Goal: Task Accomplishment & Management: Complete application form

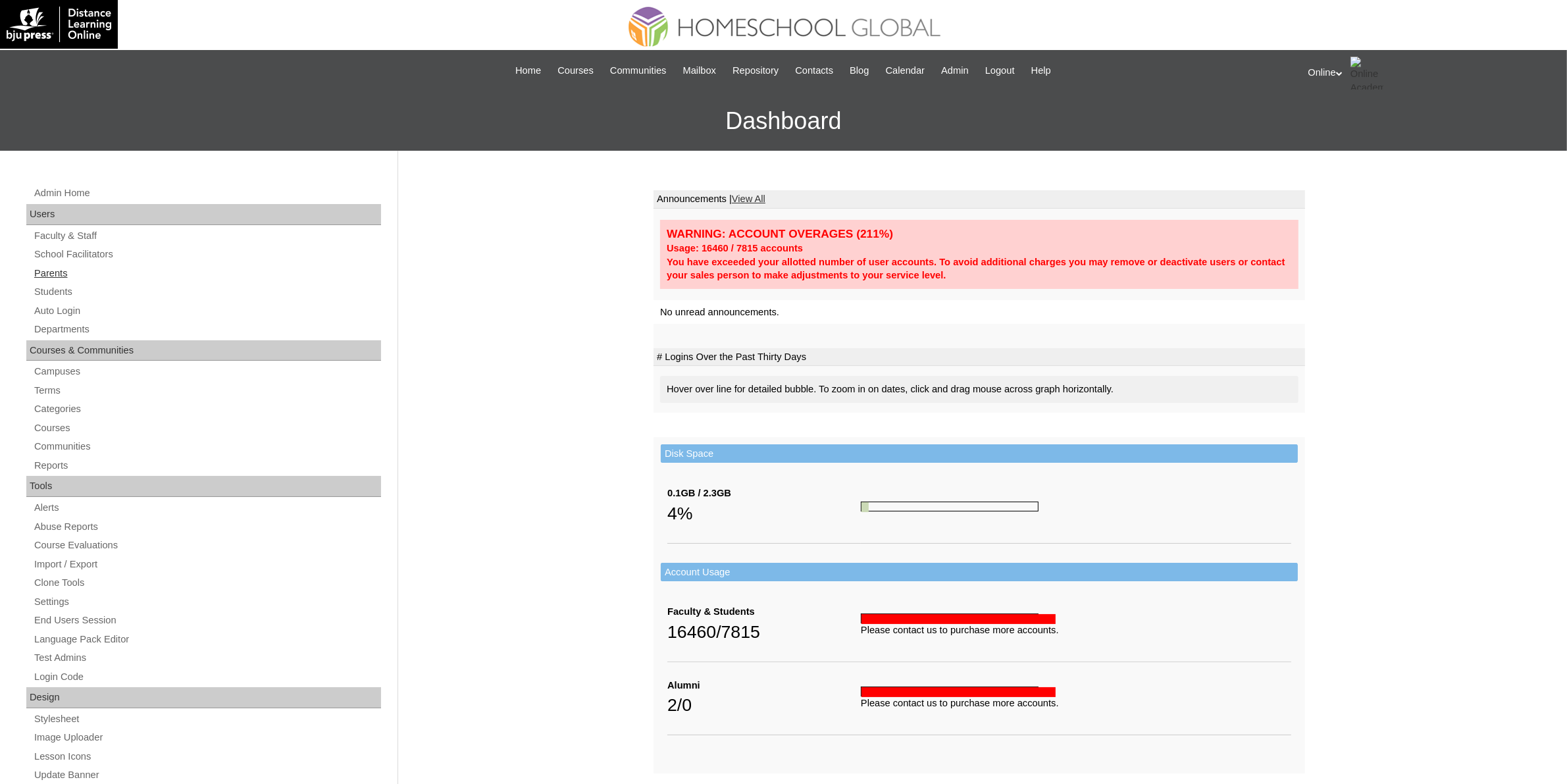
click at [58, 270] on link "Parents" at bounding box center [207, 273] width 348 height 16
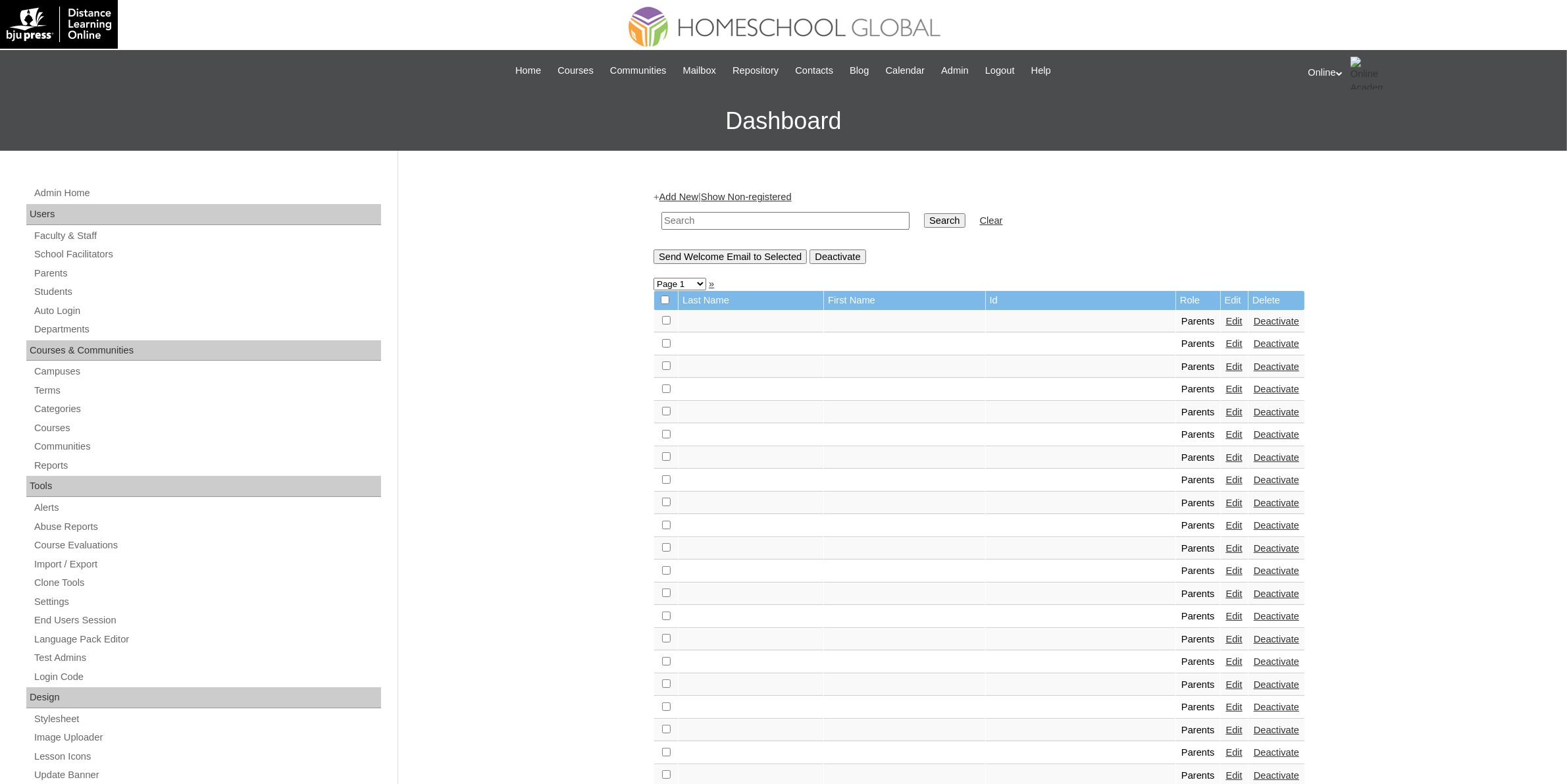
click at [752, 219] on input "text" at bounding box center [785, 220] width 248 height 18
paste input "HGP0168-OACAD2025"
type input "HGP0168-OACAD2025"
click at [924, 223] on input "Search" at bounding box center [944, 220] width 41 height 14
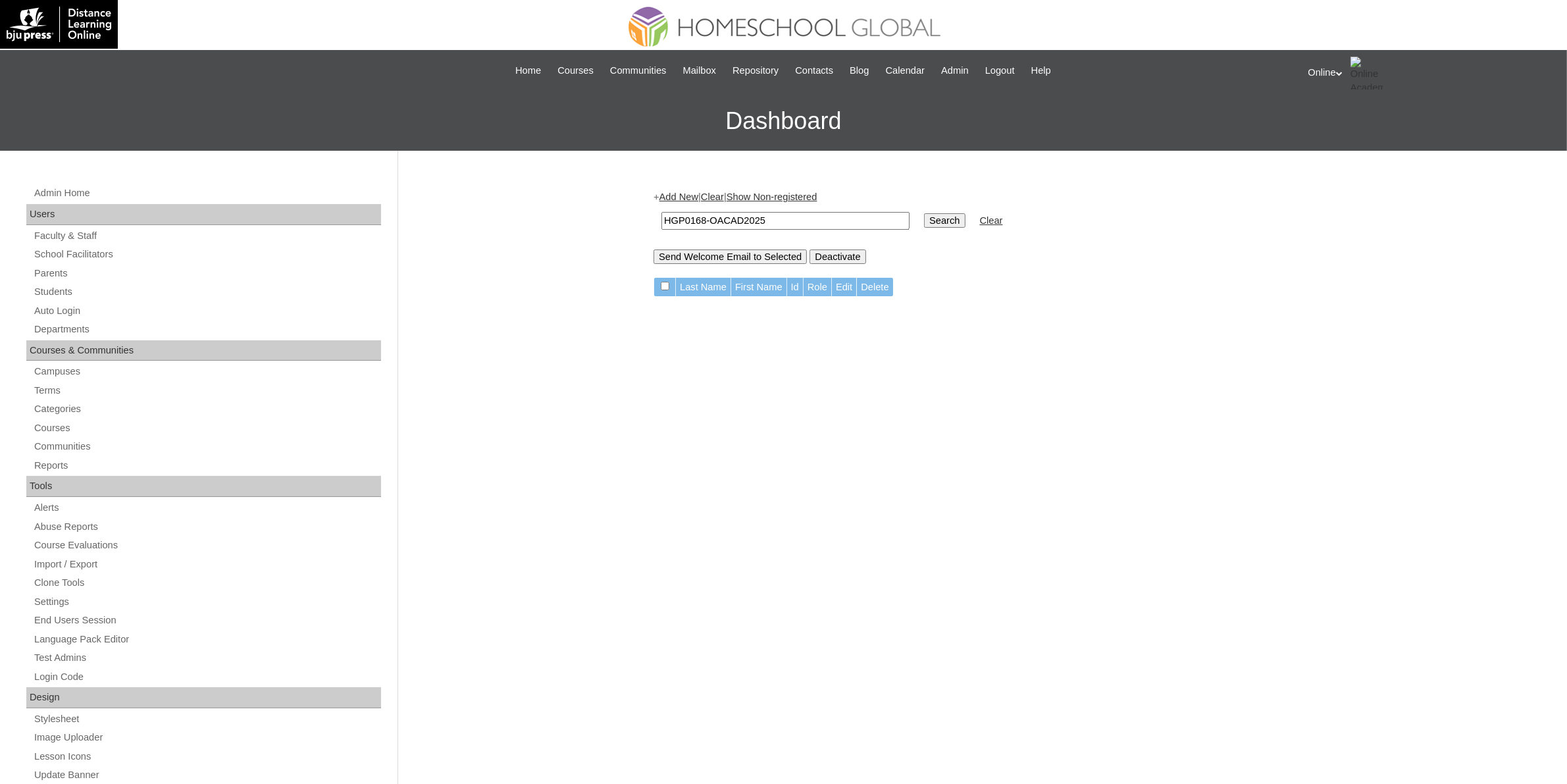
click at [675, 198] on link "Add New" at bounding box center [679, 196] width 39 height 10
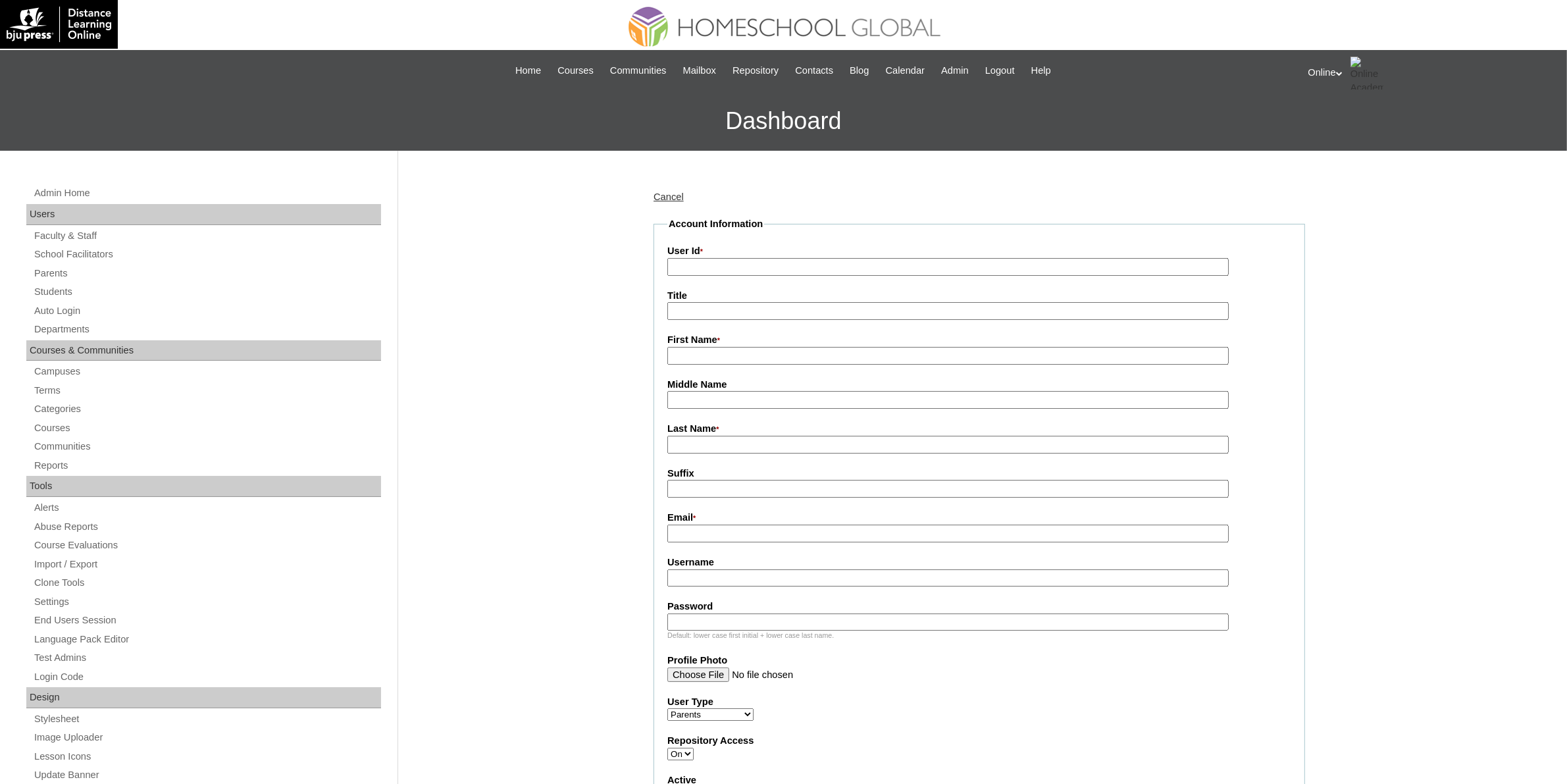
click at [705, 259] on input "User Id *" at bounding box center [948, 266] width 562 height 18
paste input "HGP0168-OACAD2025"
type input "HGP0168-OACAD2025"
click at [721, 352] on input "First Name *" at bounding box center [948, 355] width 562 height 18
paste input "Katherine Marek"
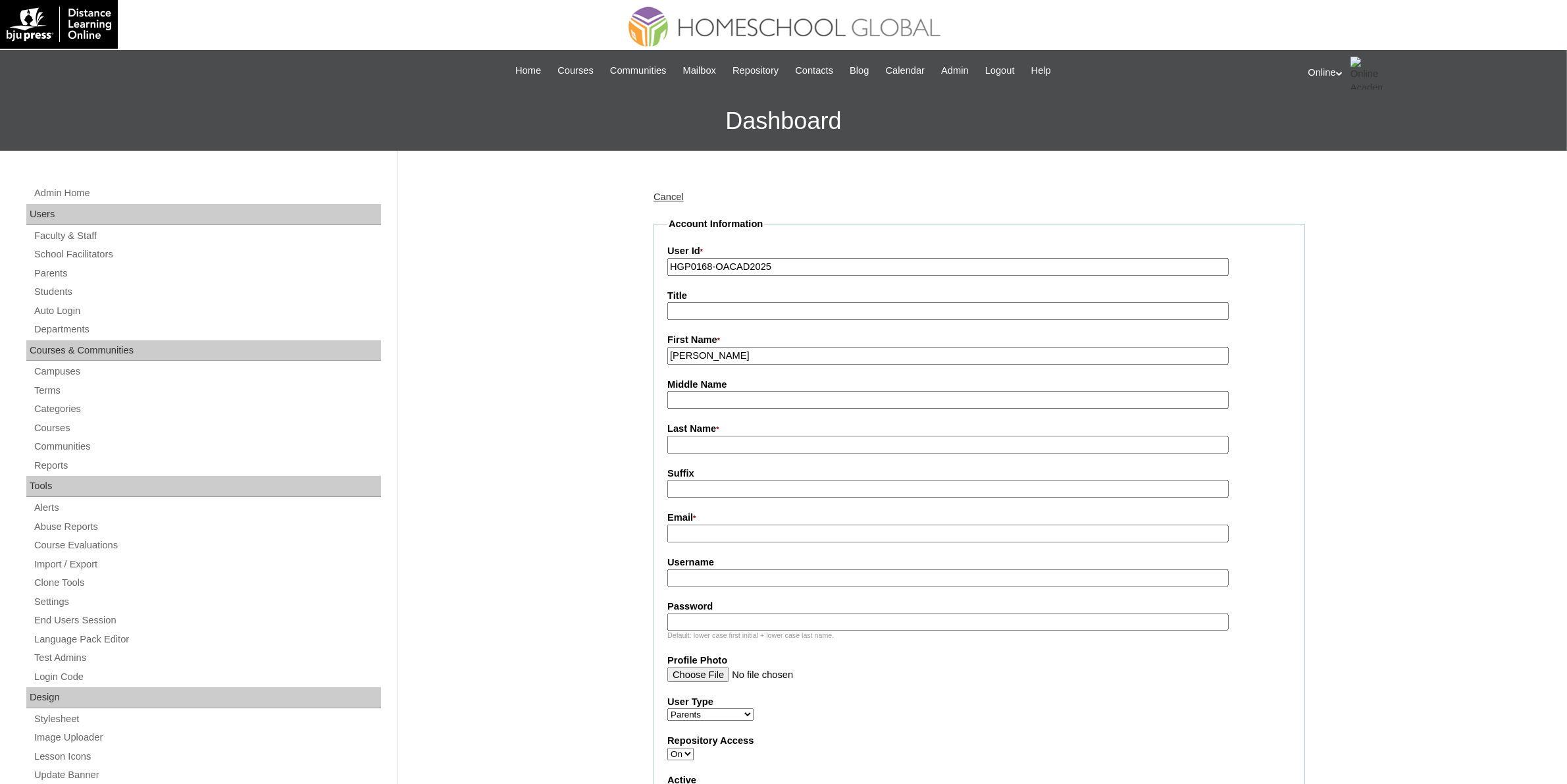
click at [727, 354] on input "Katherine Marek" at bounding box center [948, 355] width 562 height 18
type input "Katherine"
click at [705, 439] on input "Last Name *" at bounding box center [948, 444] width 562 height 18
paste input "Marek"
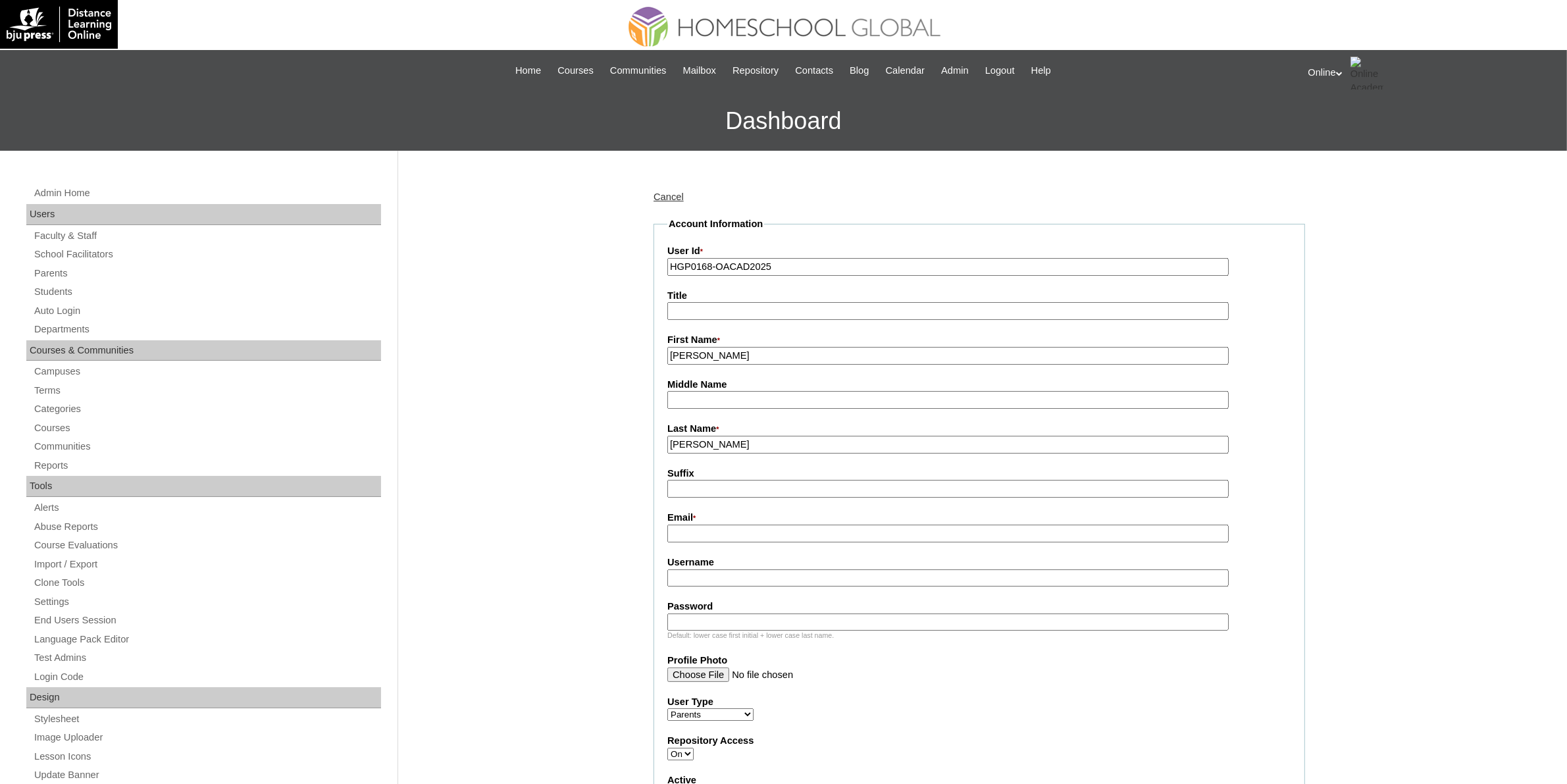
click at [744, 352] on input "Katherine" at bounding box center [948, 355] width 562 height 18
click at [689, 435] on input "Marek" at bounding box center [948, 444] width 562 height 18
type input "Atendido"
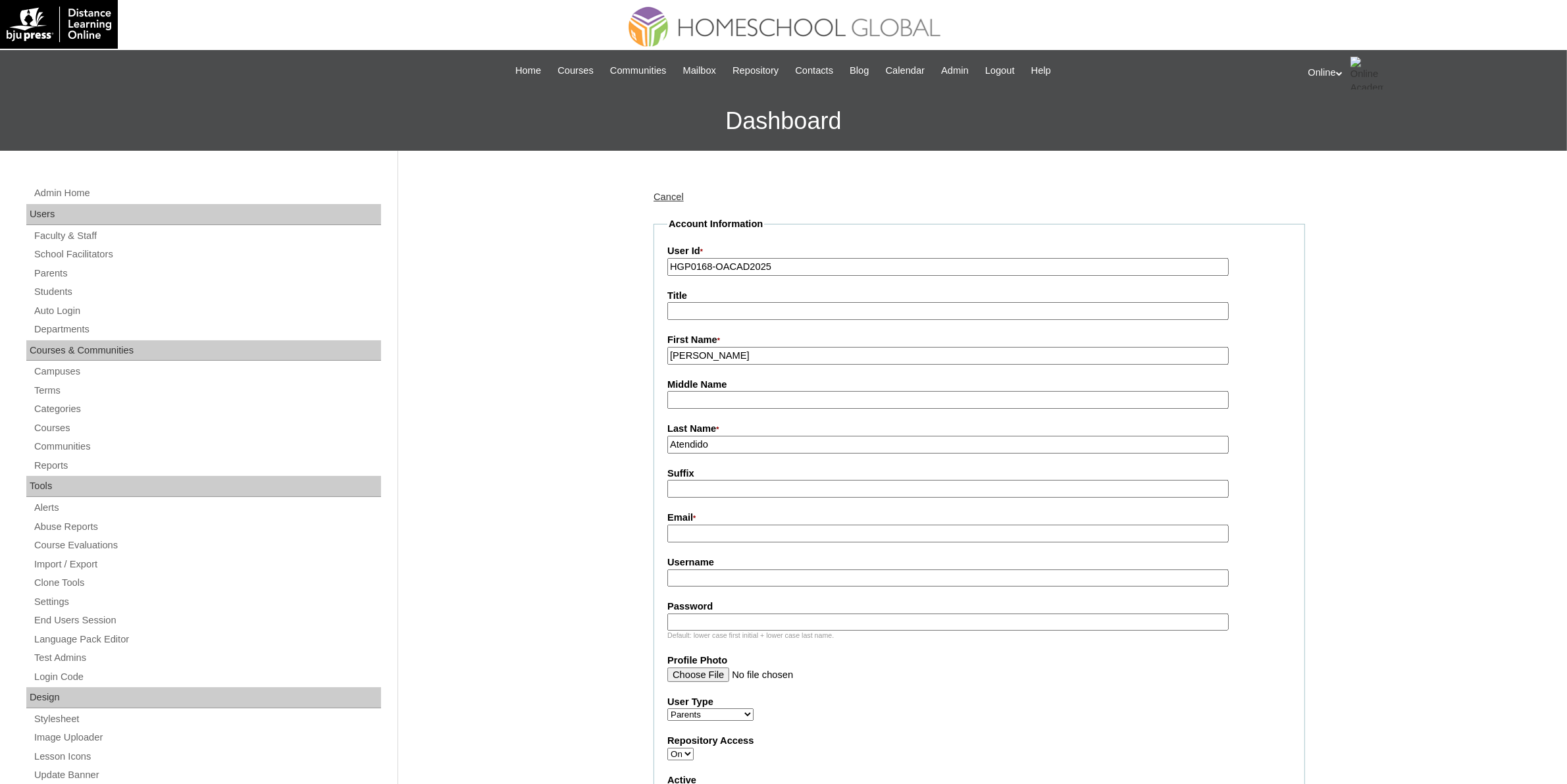
click at [737, 352] on input "Katherine" at bounding box center [948, 355] width 562 height 18
type input "Katherine (2025)"
click at [784, 529] on input "Email *" at bounding box center [948, 533] width 562 height 18
paste input "karenatendido@gmail.com"
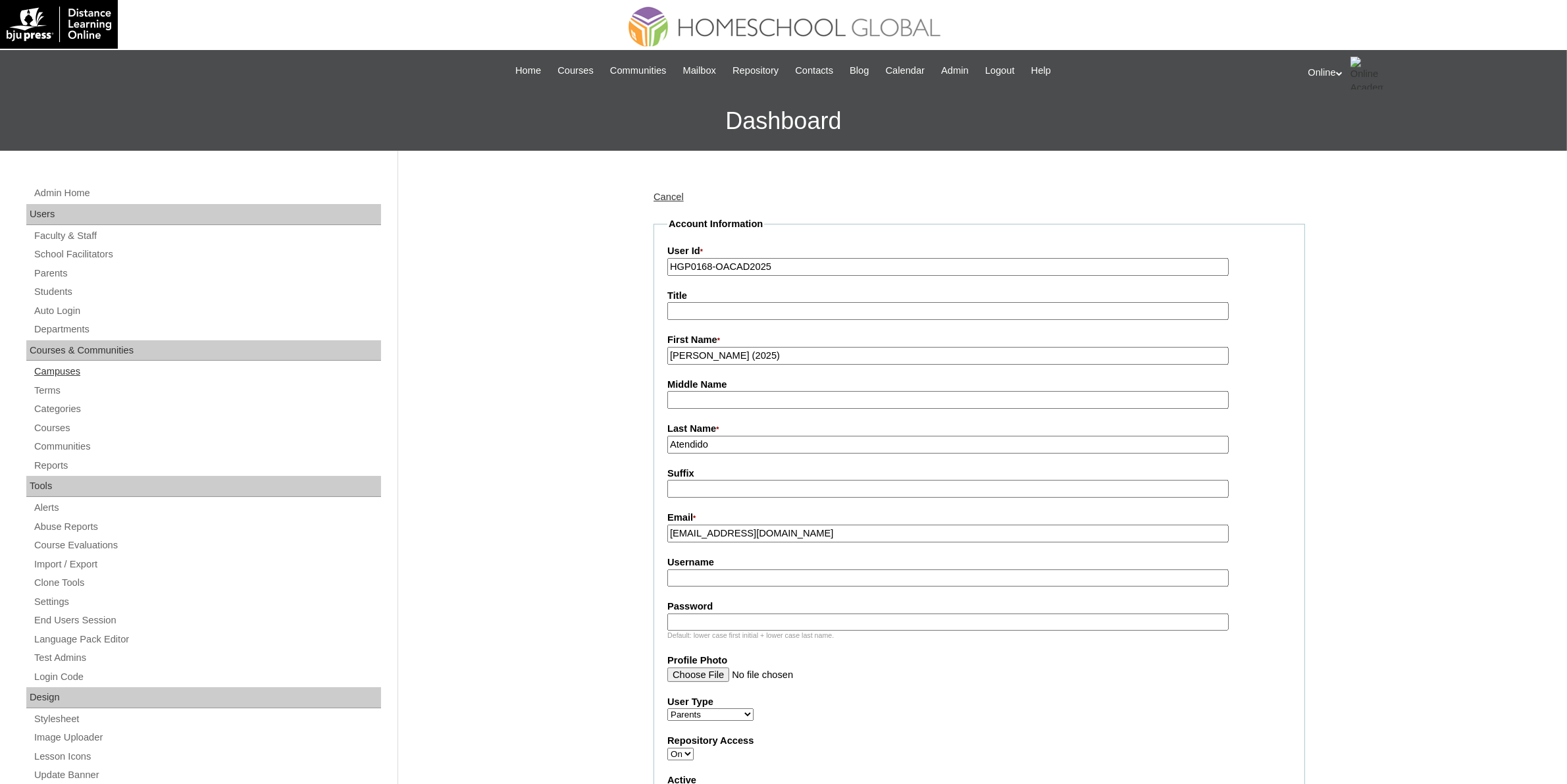
type input "karenatendido@gmail.com"
click at [867, 574] on input "Username" at bounding box center [948, 578] width 562 height 18
paste input "atendido2025"
type input "atendido2025"
click at [728, 617] on input "Password" at bounding box center [948, 621] width 562 height 18
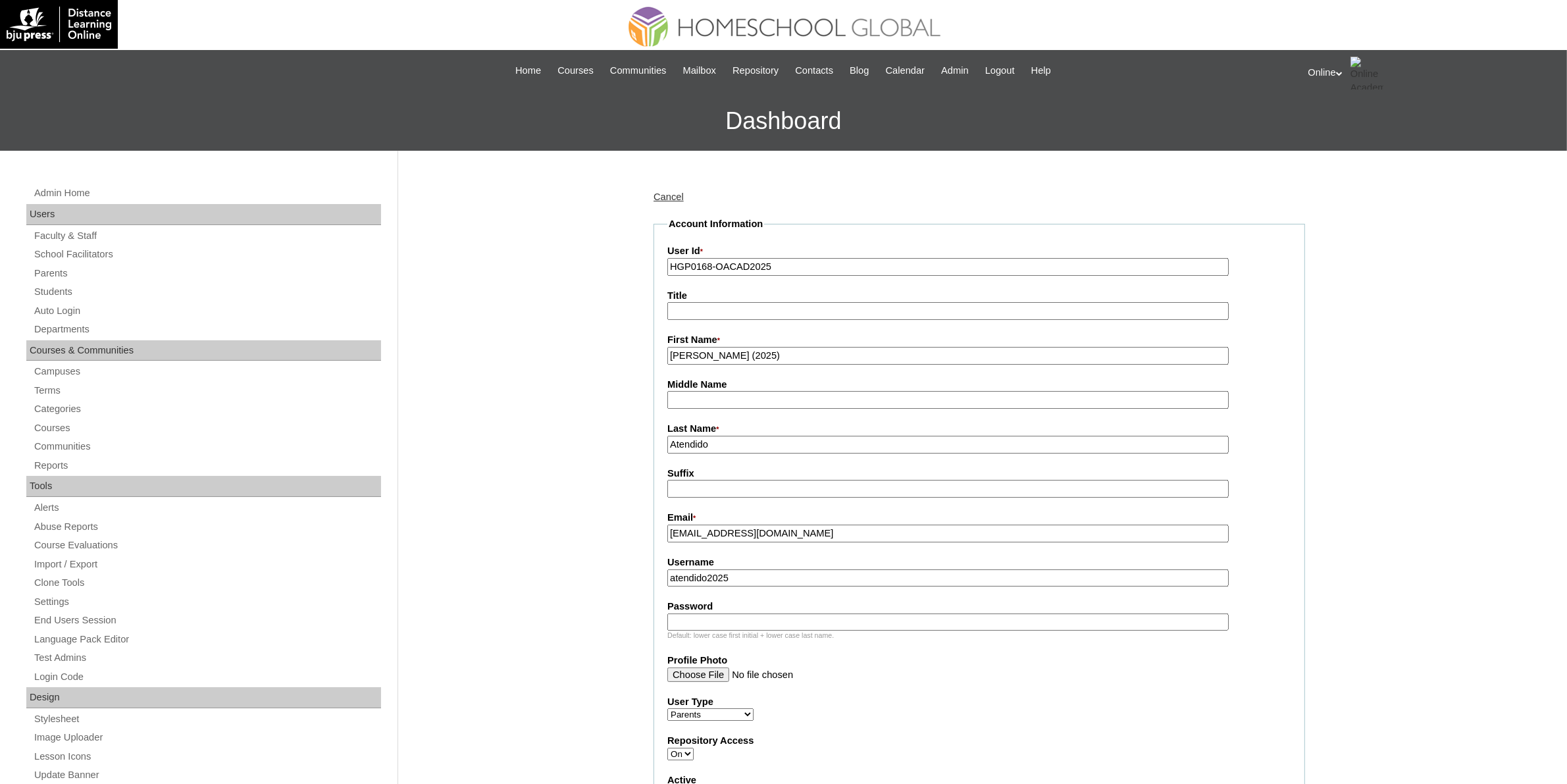
paste input "LLKjQ"
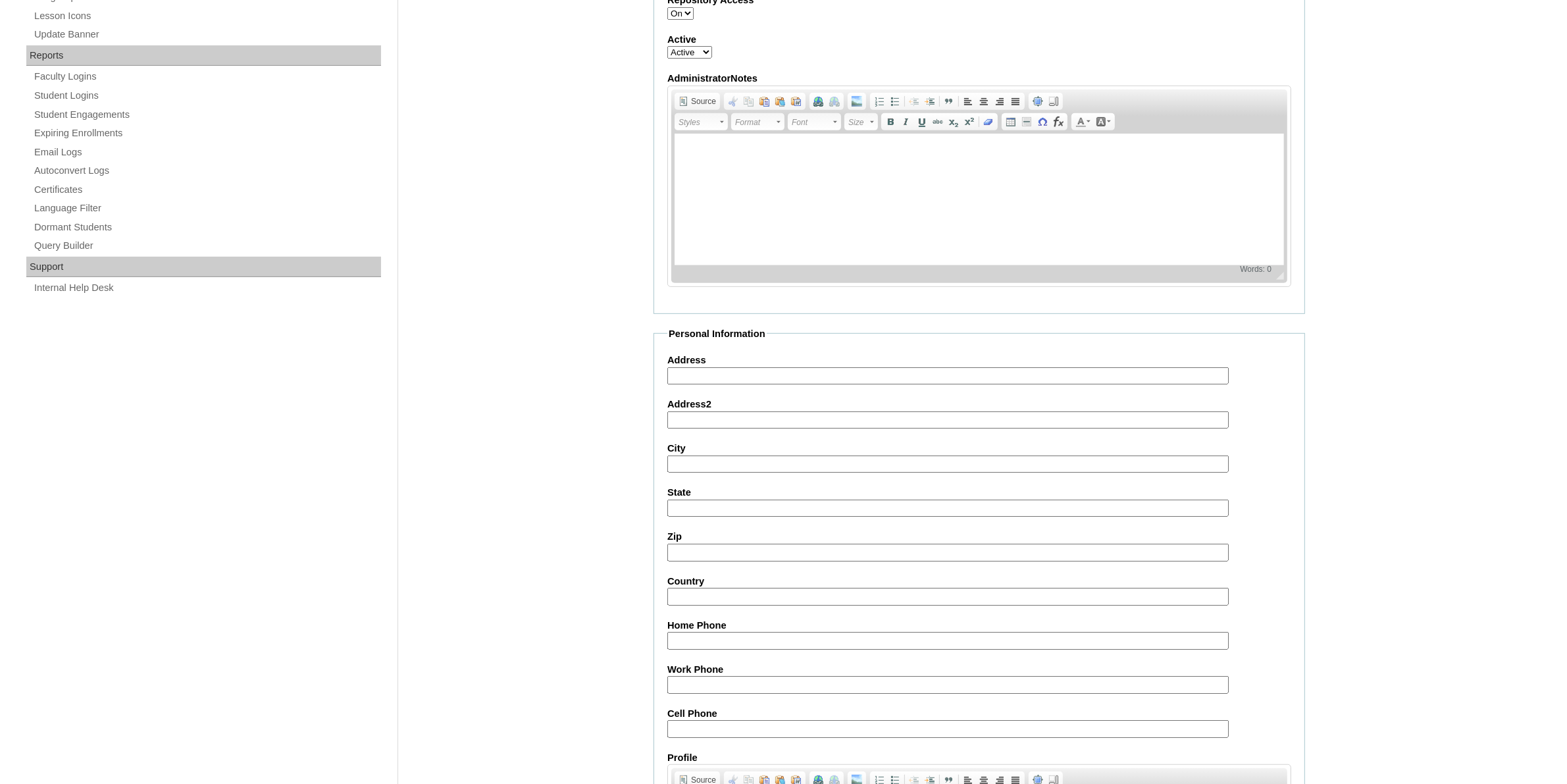
scroll to position [967, 0]
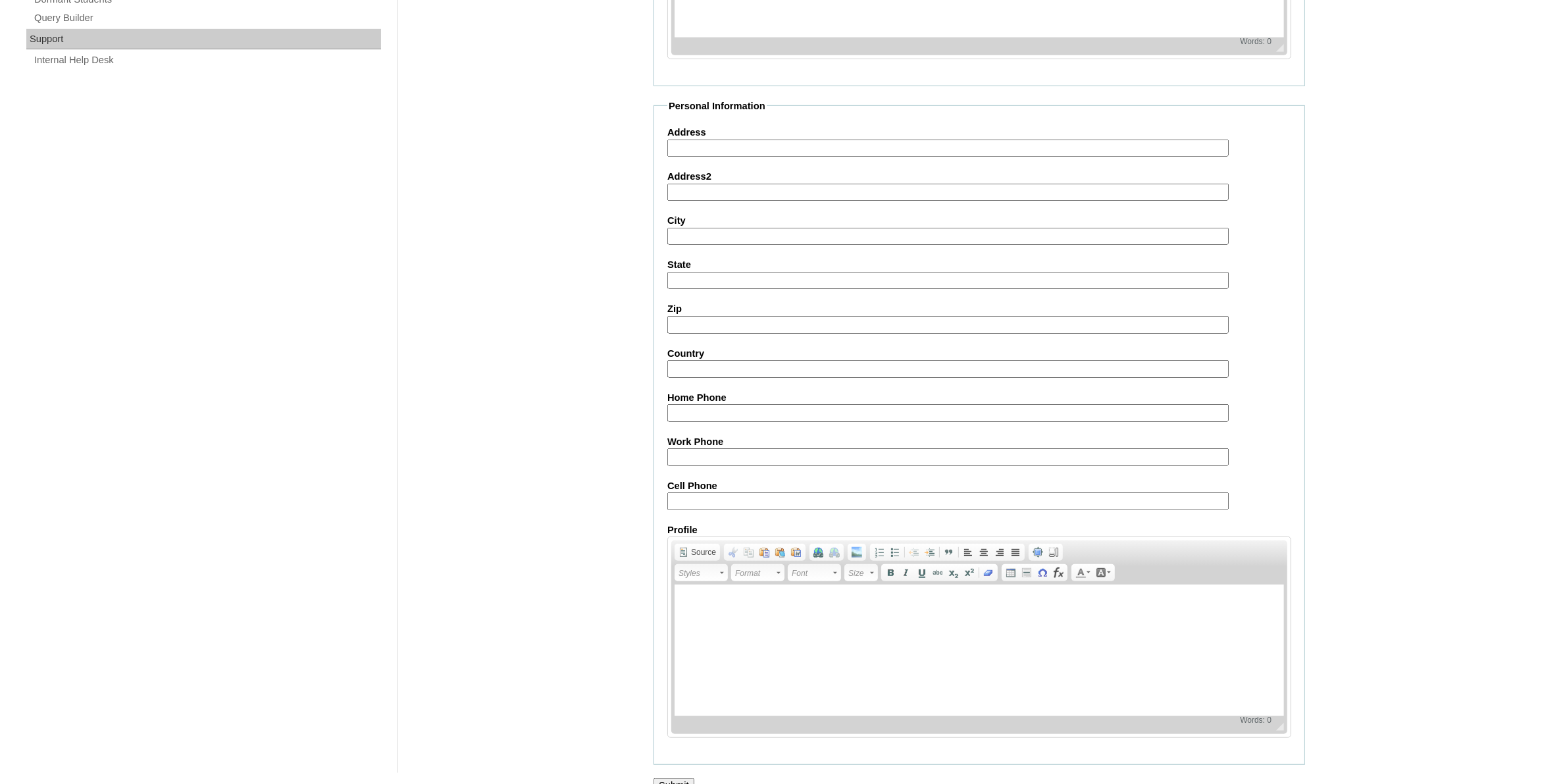
type input "LLKjQ"
click at [672, 777] on input "Submit" at bounding box center [673, 784] width 41 height 14
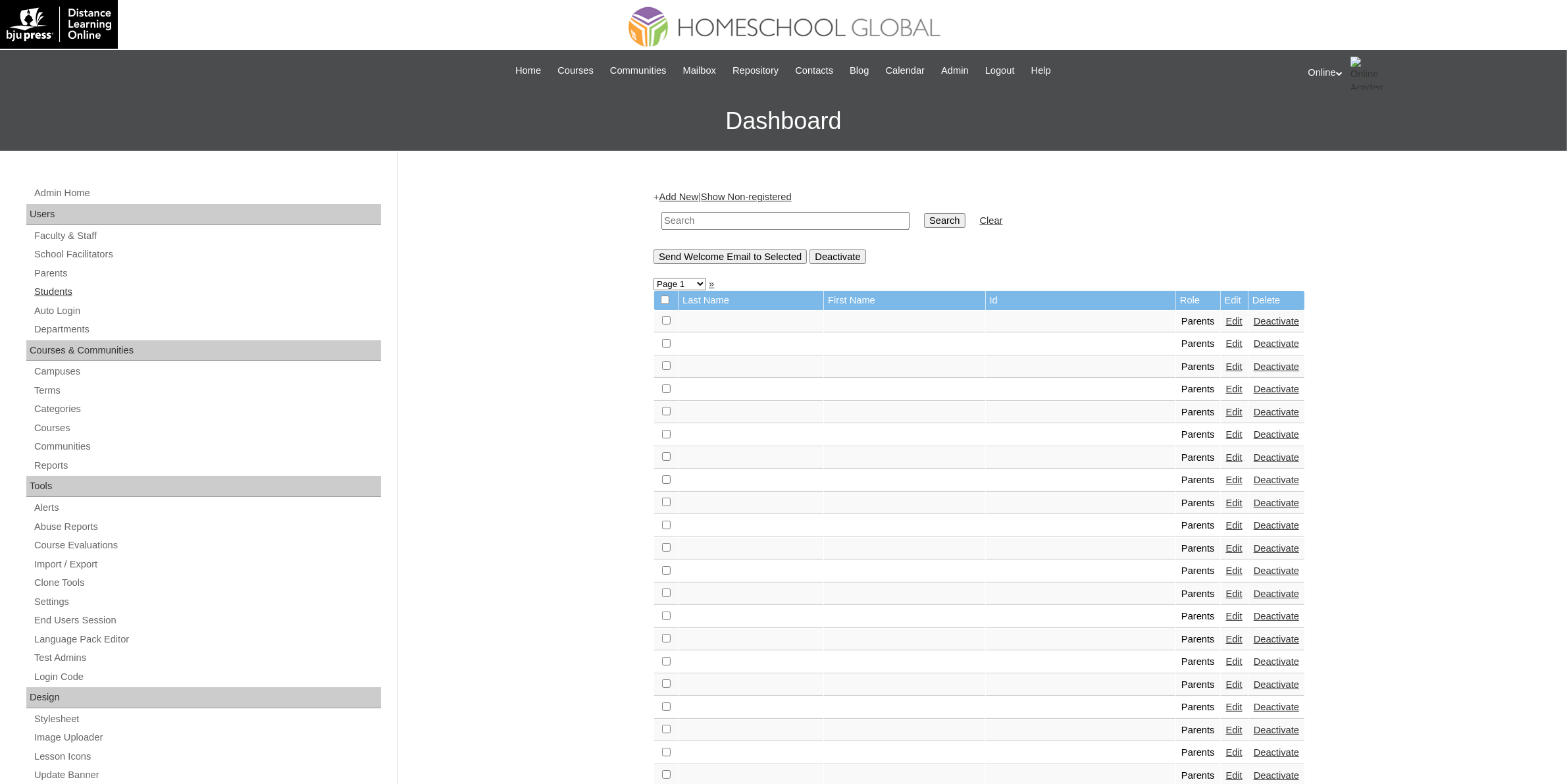
click at [88, 296] on link "Students" at bounding box center [207, 291] width 348 height 16
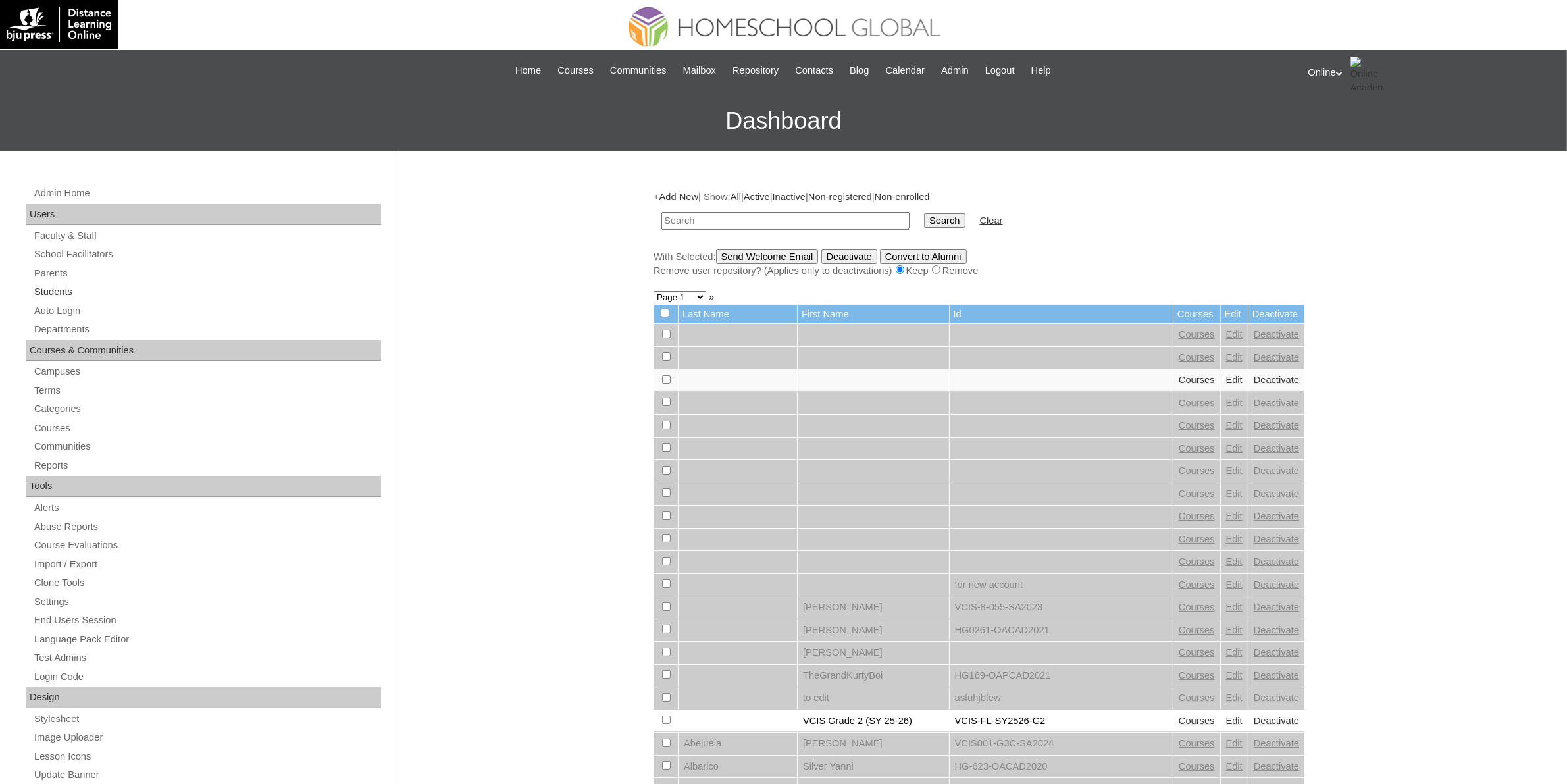
click at [61, 285] on link "Students" at bounding box center [207, 291] width 348 height 16
click at [662, 195] on link "Add New" at bounding box center [679, 196] width 39 height 10
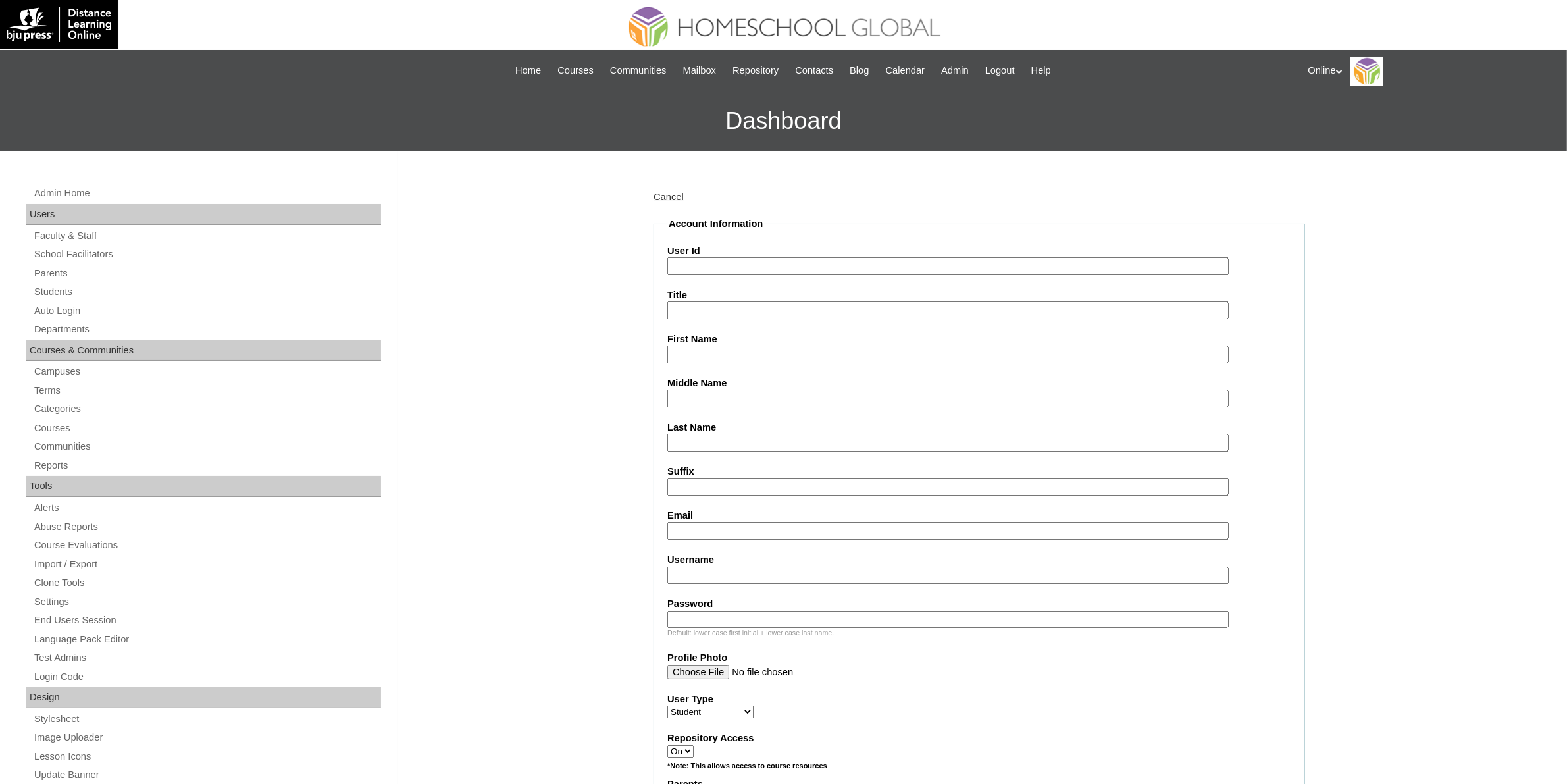
click at [787, 264] on input "User Id" at bounding box center [948, 266] width 562 height 18
paste input "HG205OACAD2025"
type input "HG205OACAD2025"
click at [705, 356] on input "First Name" at bounding box center [948, 354] width 562 height 18
paste input "Mikaela Marek ATENDIDO _200001245"
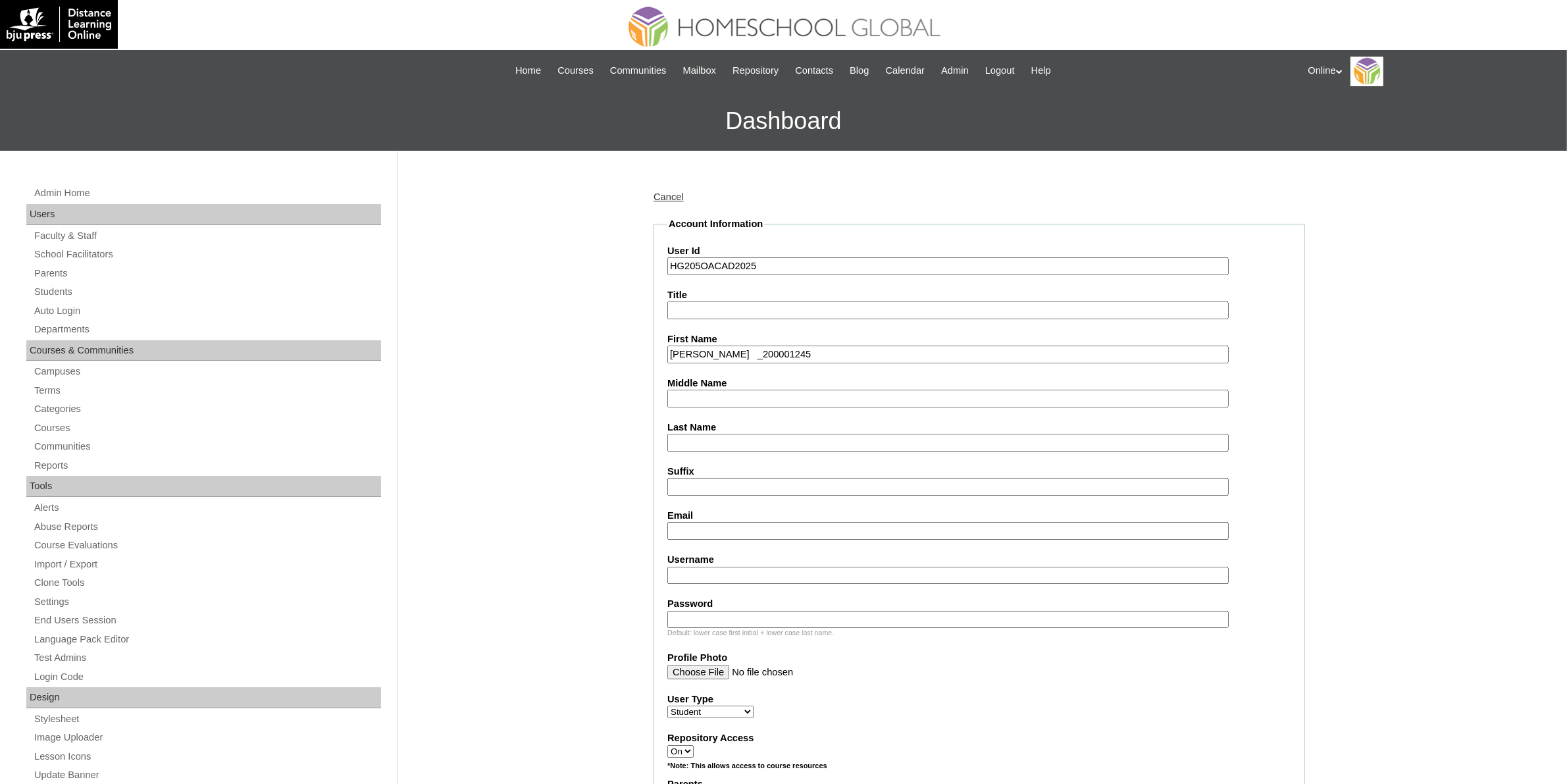
click at [788, 354] on input "Mikaela Marek ATENDIDO _200001245" at bounding box center [948, 354] width 562 height 18
click at [781, 350] on input "Mikaela Marek ATENDIDO" at bounding box center [948, 354] width 562 height 18
type input "Mikaela Marek"
click at [728, 435] on input "Last Name" at bounding box center [948, 442] width 562 height 18
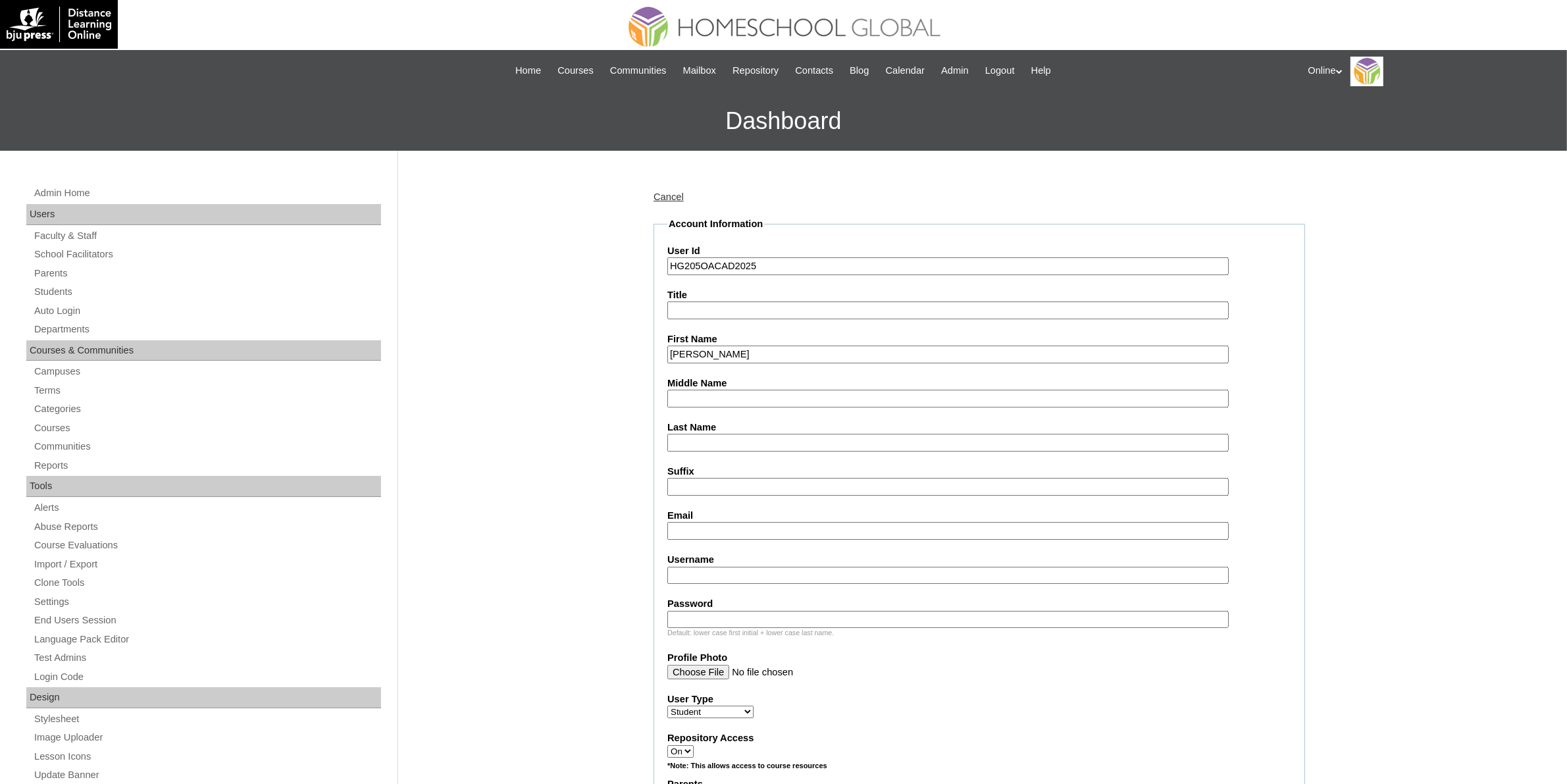
paste input "ATENDIDO"
type input "ATENDIDO"
click at [759, 354] on input "Mikaela Marek" at bounding box center [948, 354] width 562 height 18
type input "Mikaela Marek"
click at [747, 522] on input "Email" at bounding box center [948, 530] width 562 height 18
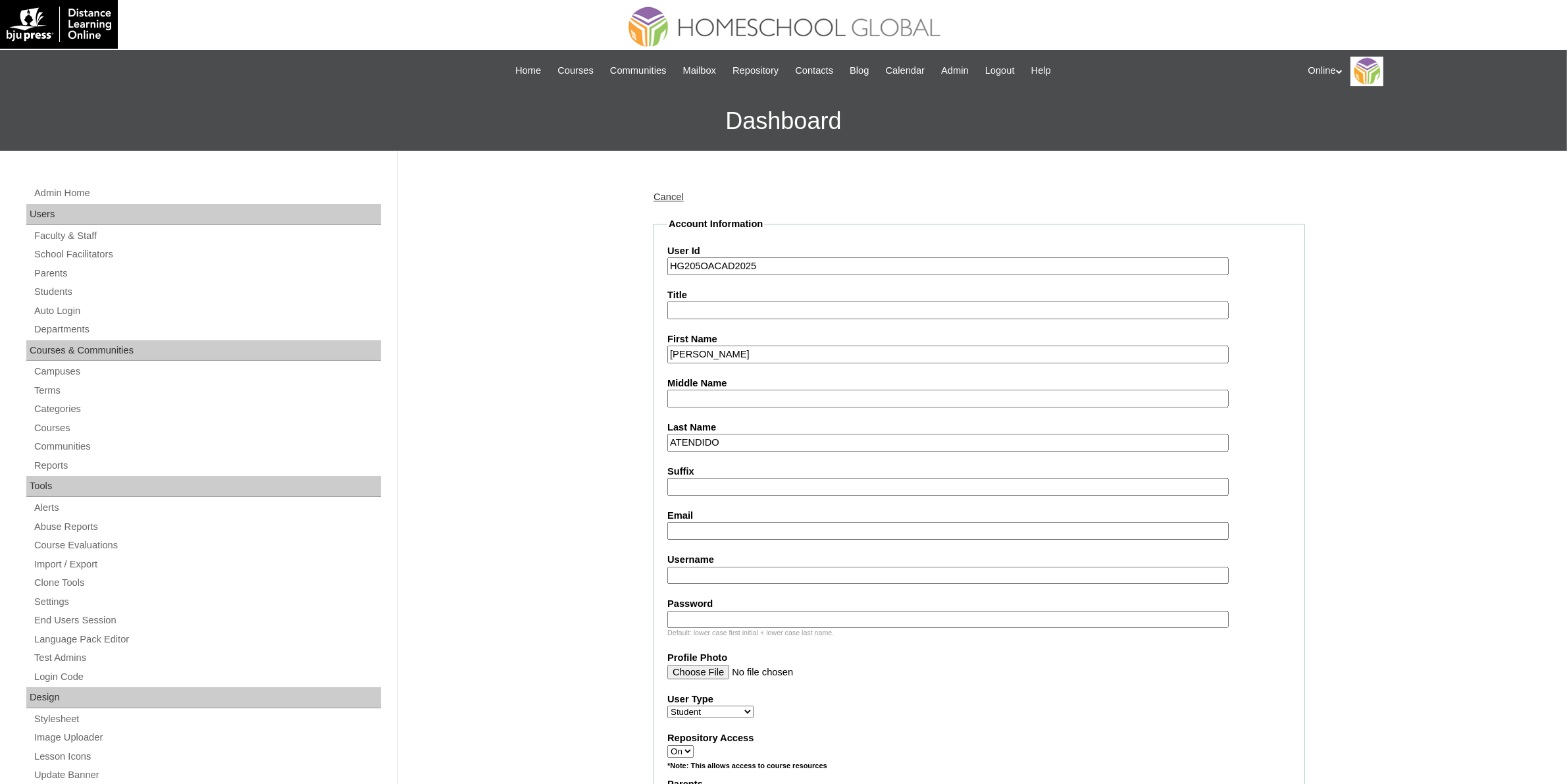
paste input "karenatendido@gmail.com"
type input "karenatendido@gmail.com"
click at [790, 570] on input "Username" at bounding box center [948, 575] width 562 height 18
paste input "mikaela.atendido2025"
type input "mikaela.atendido2025"
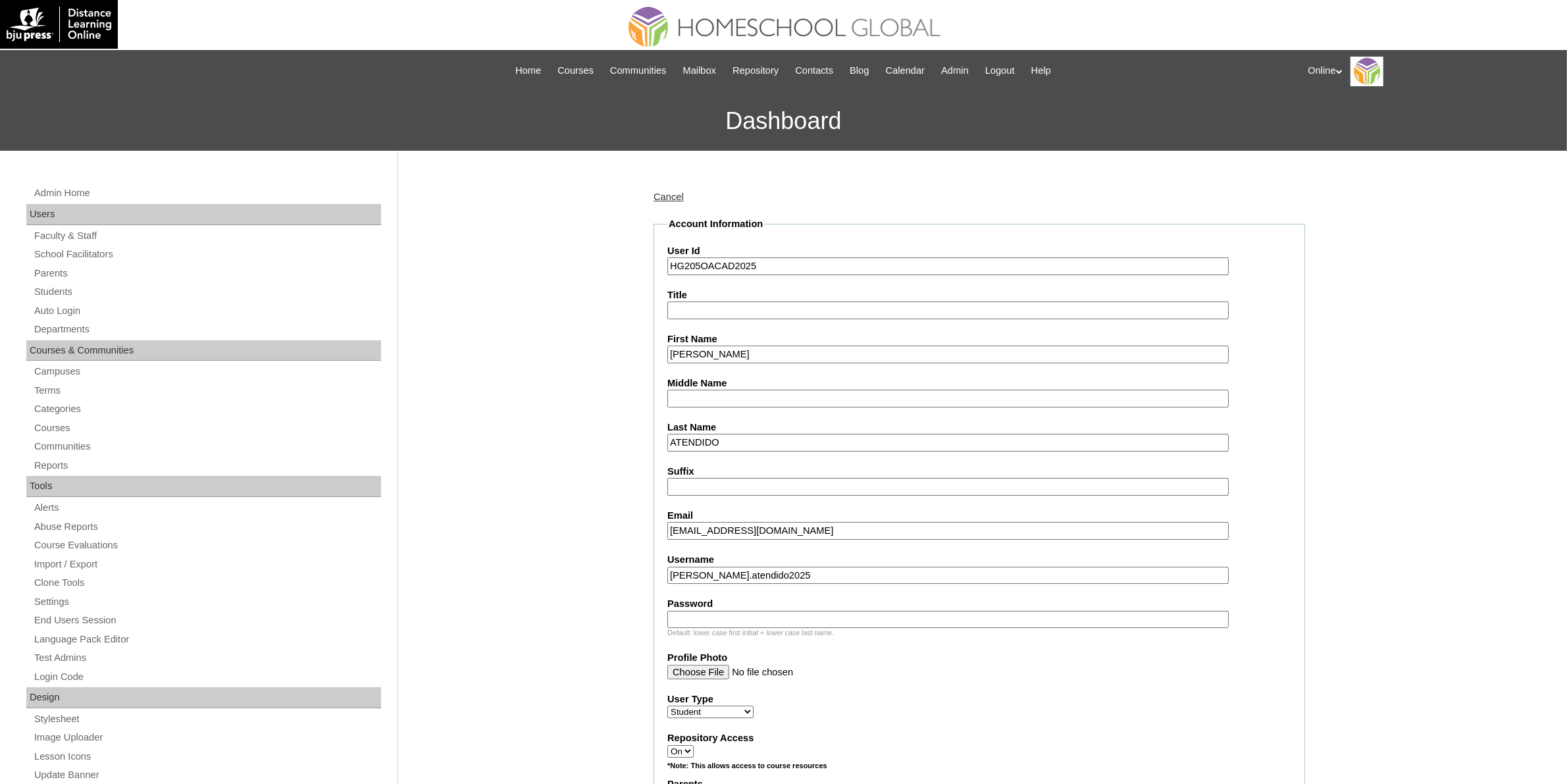
click at [836, 610] on input "Password" at bounding box center [948, 619] width 562 height 18
paste input "cMjrD"
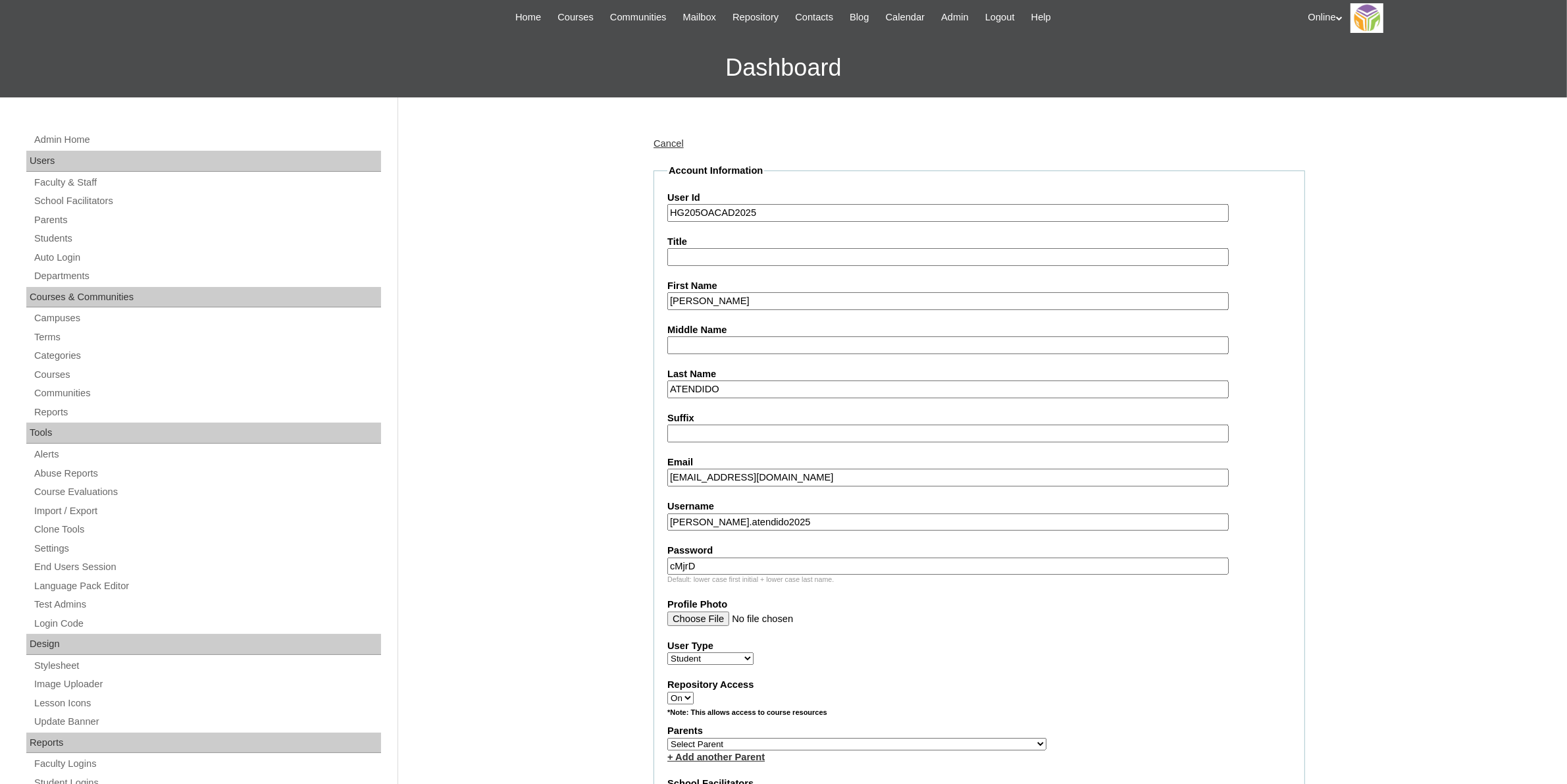
scroll to position [83, 0]
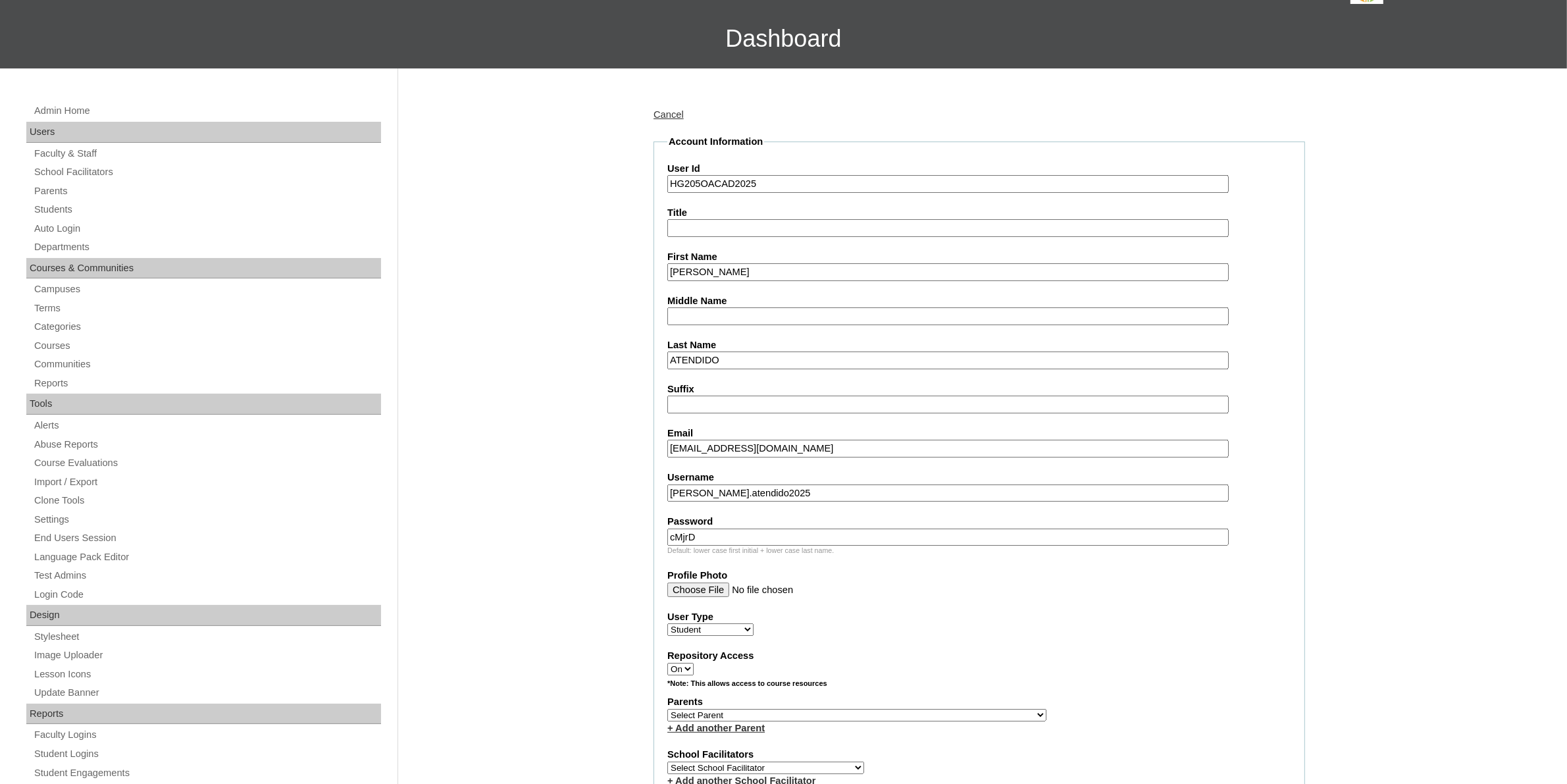
type input "cMjrD"
click at [892, 709] on select "Select Parent , , , , , , , , , , , , , , , , , , , , , , , , , , , , , , , , ,…" at bounding box center [857, 715] width 379 height 12
select select "43572"
click at [667, 709] on select "Select Parent , , , , , , , , , , , , , , , , , , , , , , , , , , , , , , , , ,…" at bounding box center [857, 715] width 379 height 12
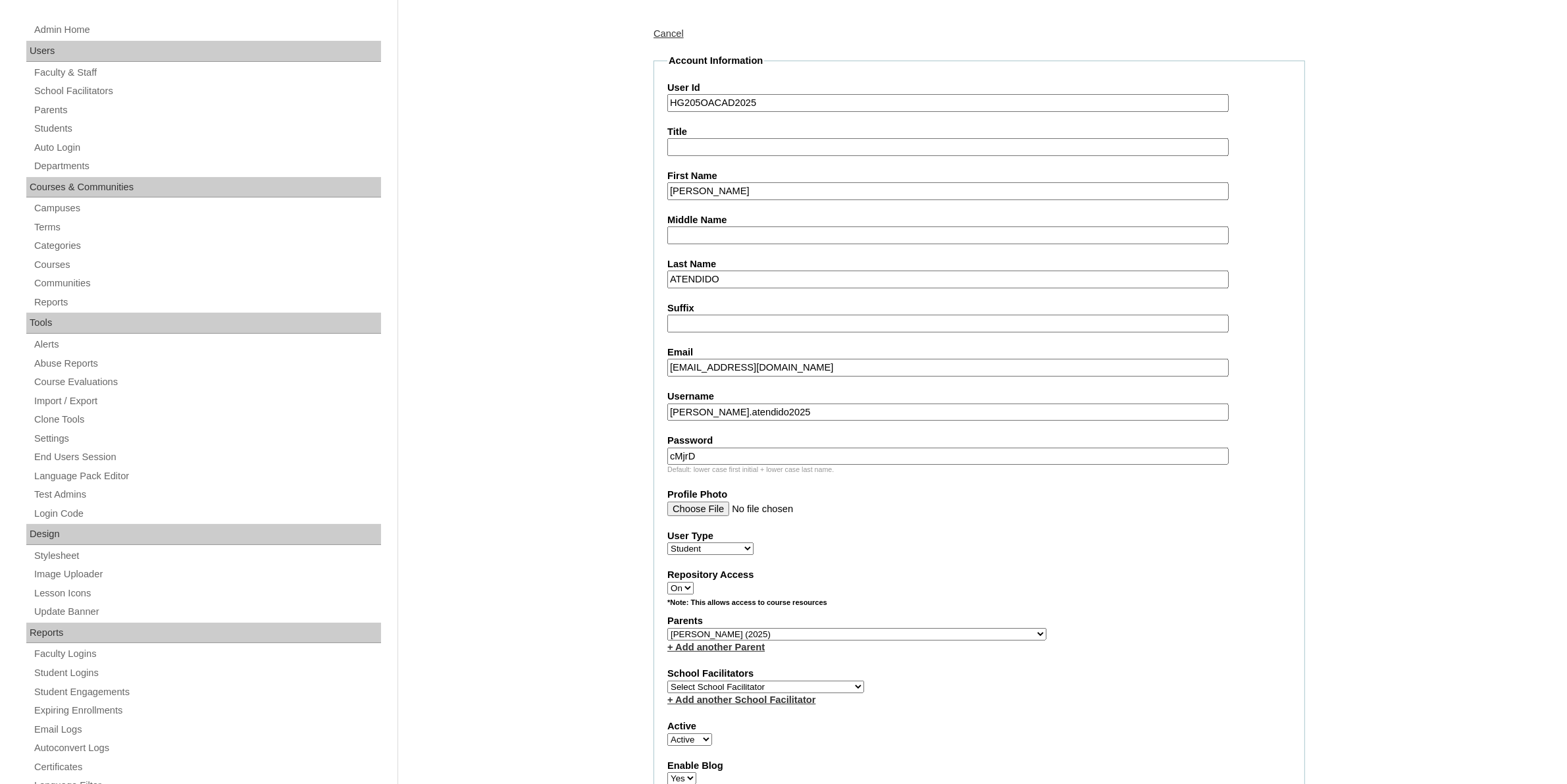
scroll to position [329, 0]
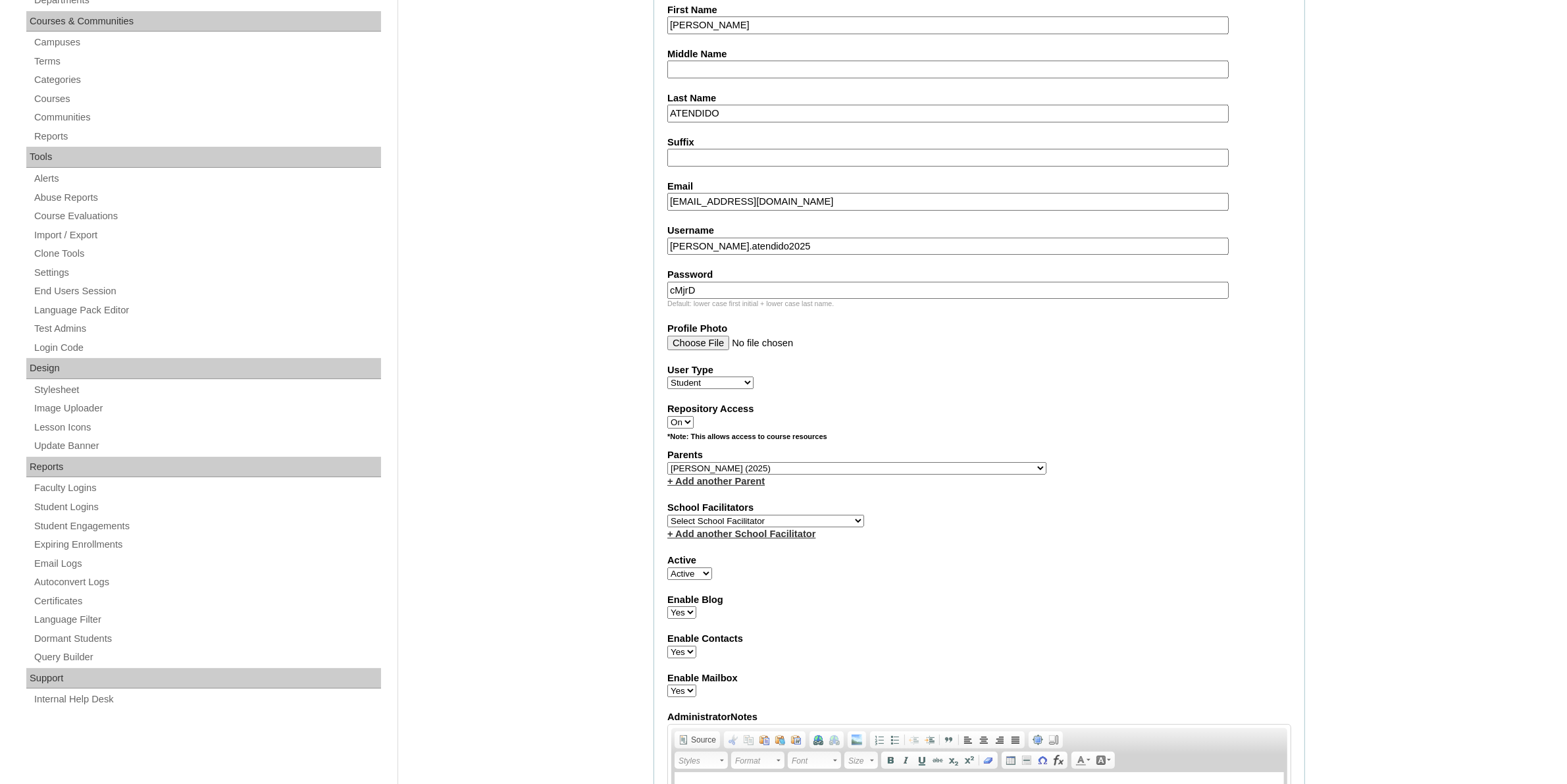
click at [751, 514] on select "Select School Facilitator Norman Añain Ruffa Abadijas Mary Abella Gloryfe Abion…" at bounding box center [765, 520] width 197 height 12
select select "29277"
click at [667, 514] on select "Select School Facilitator Norman Añain Ruffa Abadijas Mary Abella Gloryfe Abion…" at bounding box center [765, 520] width 197 height 12
click at [1441, 517] on div "Admin Home Users Faculty & Staff School Facilitators Parents Students Auto Logi…" at bounding box center [784, 739] width 1567 height 1836
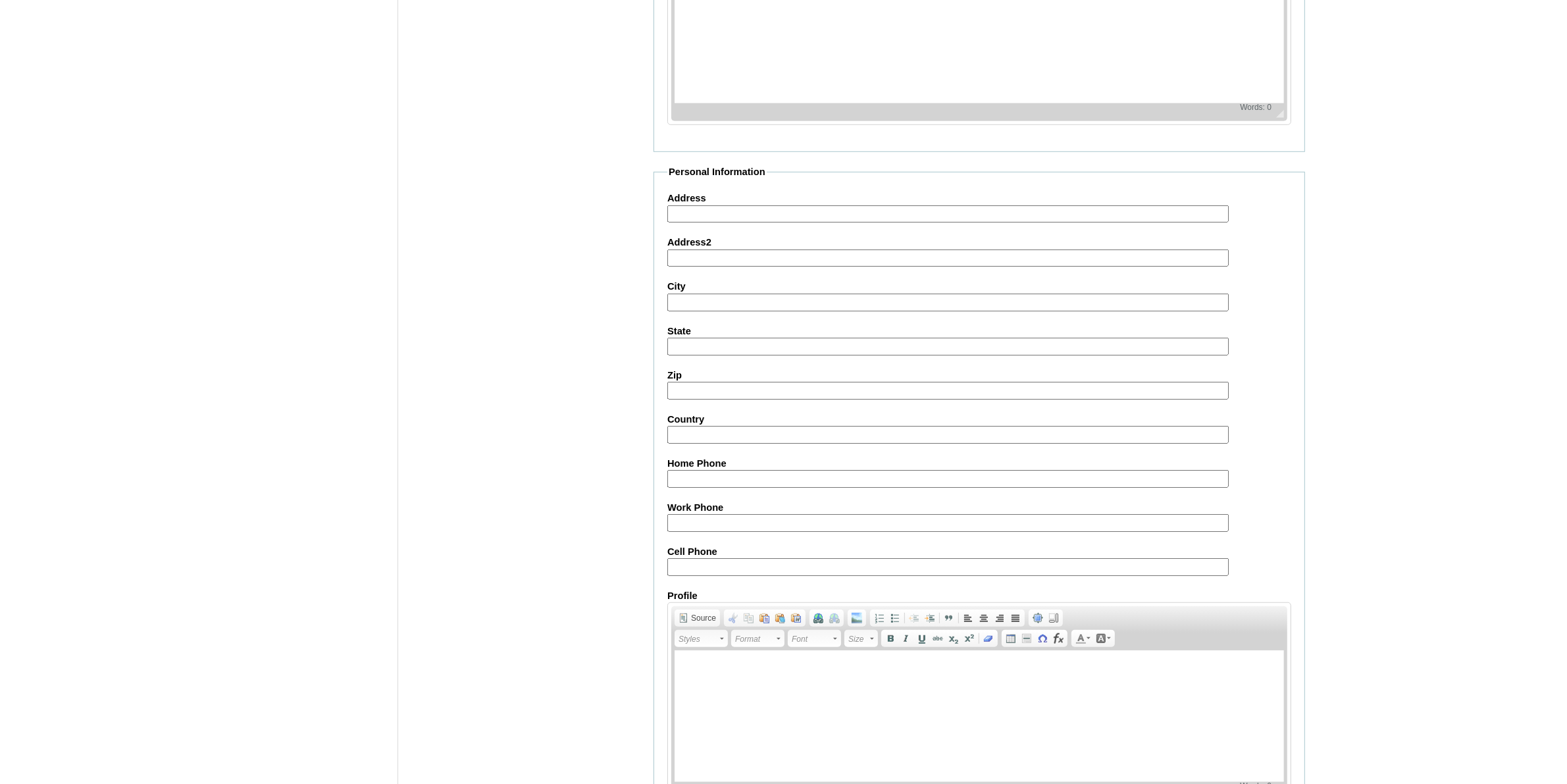
scroll to position [1190, 0]
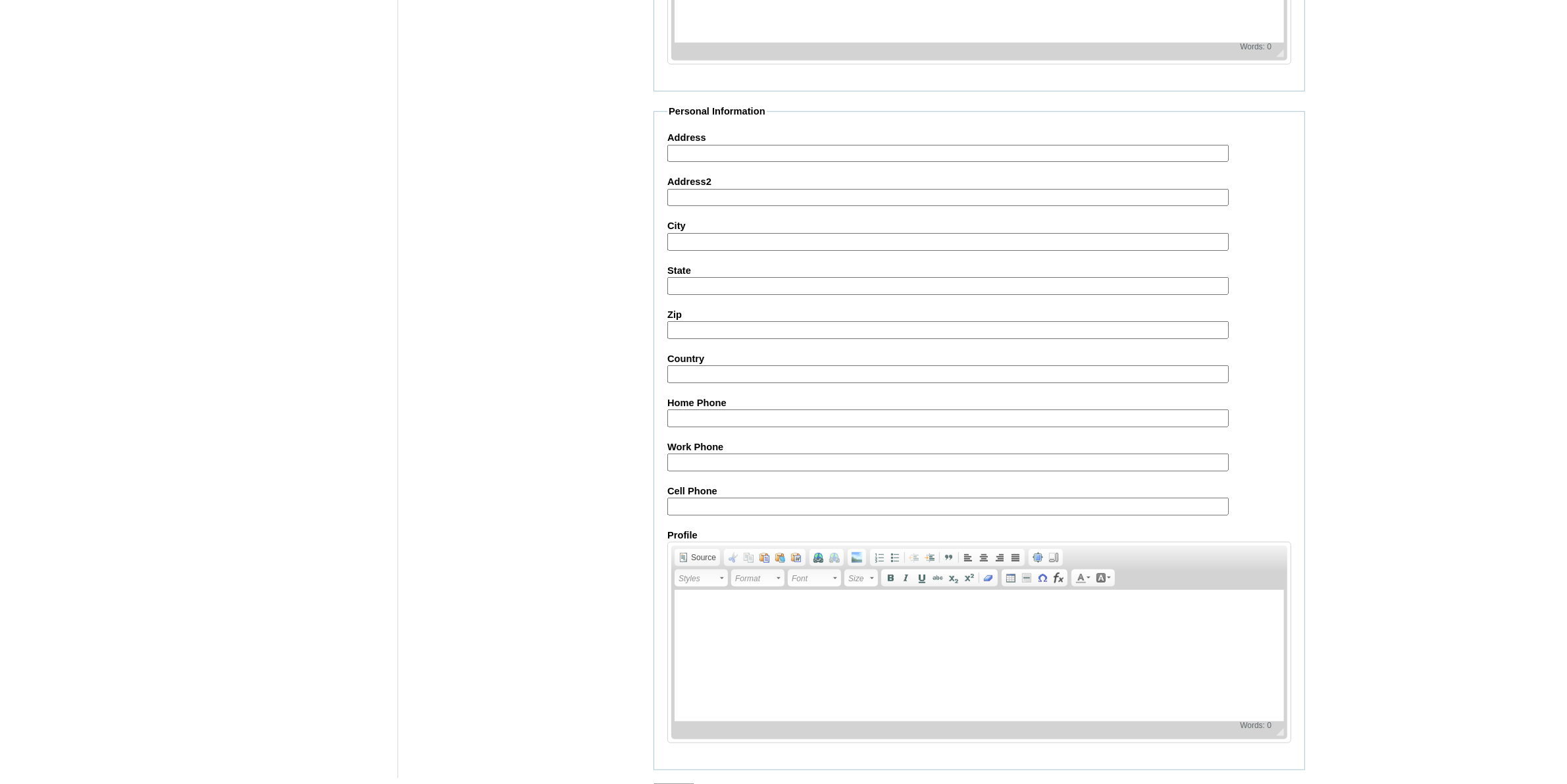
click at [680, 783] on input "Submit" at bounding box center [673, 790] width 41 height 14
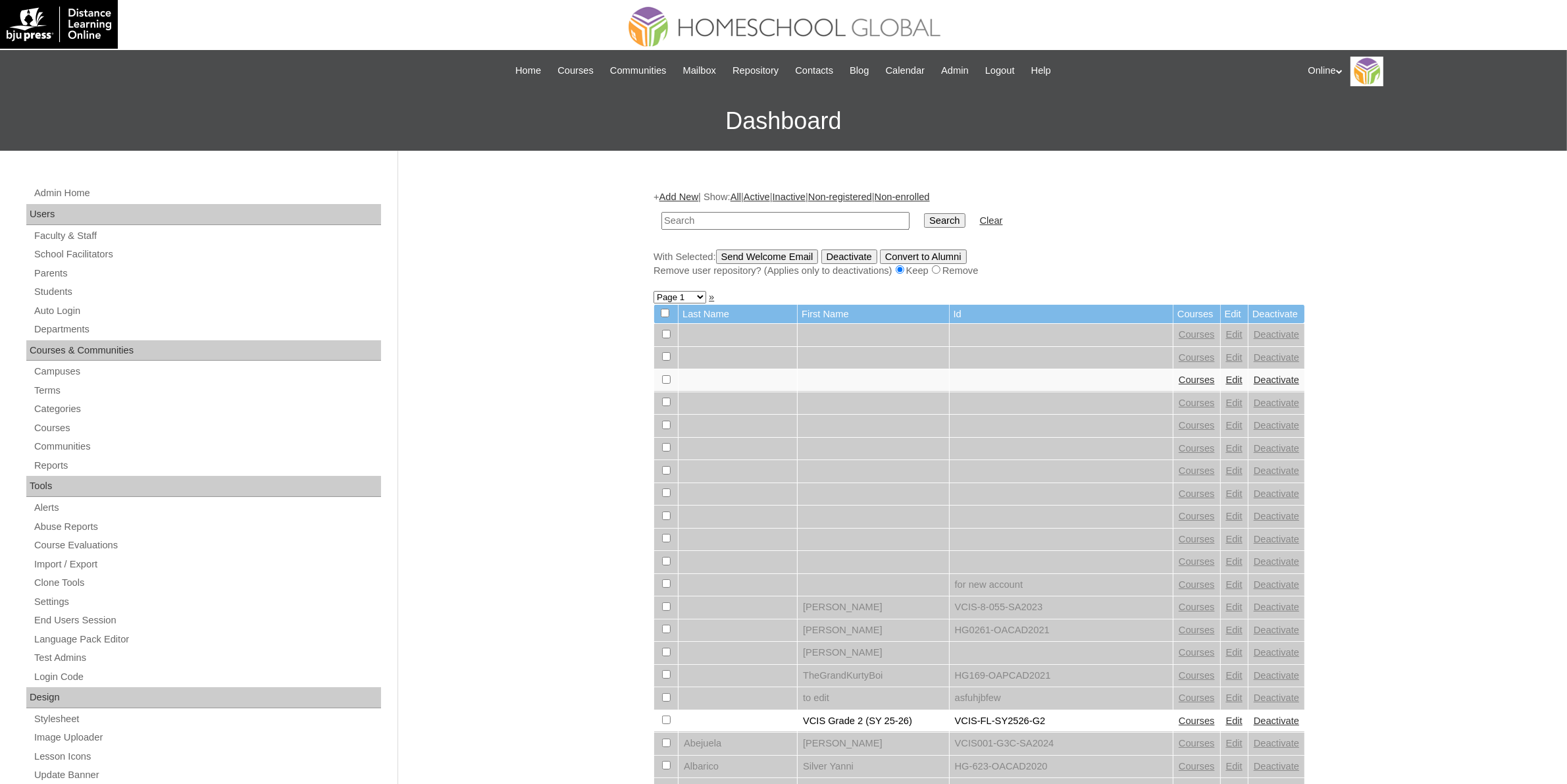
click at [737, 221] on input "text" at bounding box center [785, 220] width 248 height 18
paste input "HG205OACAD2025"
type input "HG205OACAD2025"
click at [924, 219] on input "Search" at bounding box center [944, 220] width 41 height 14
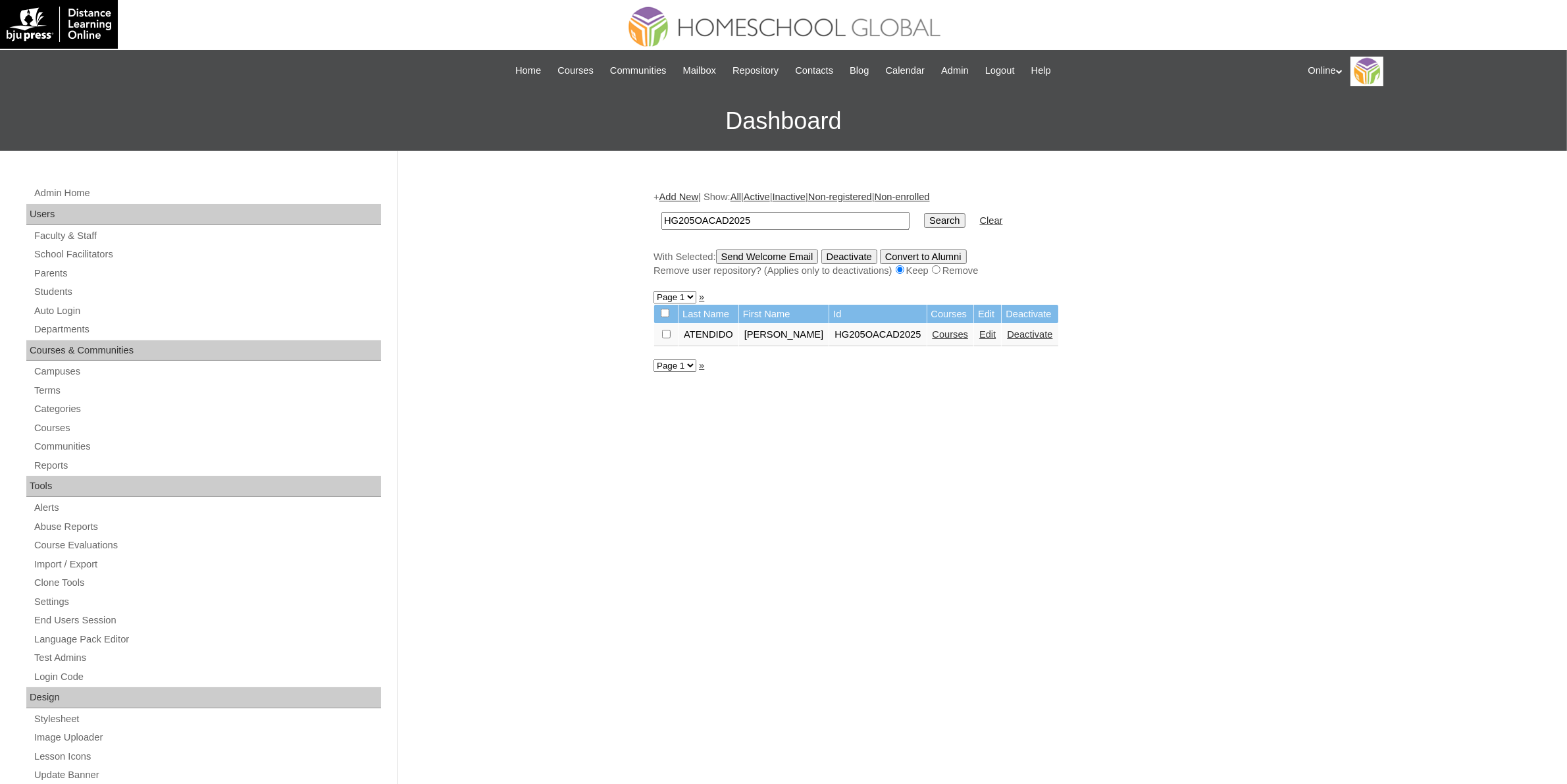
click at [949, 331] on link "Courses" at bounding box center [951, 334] width 36 height 10
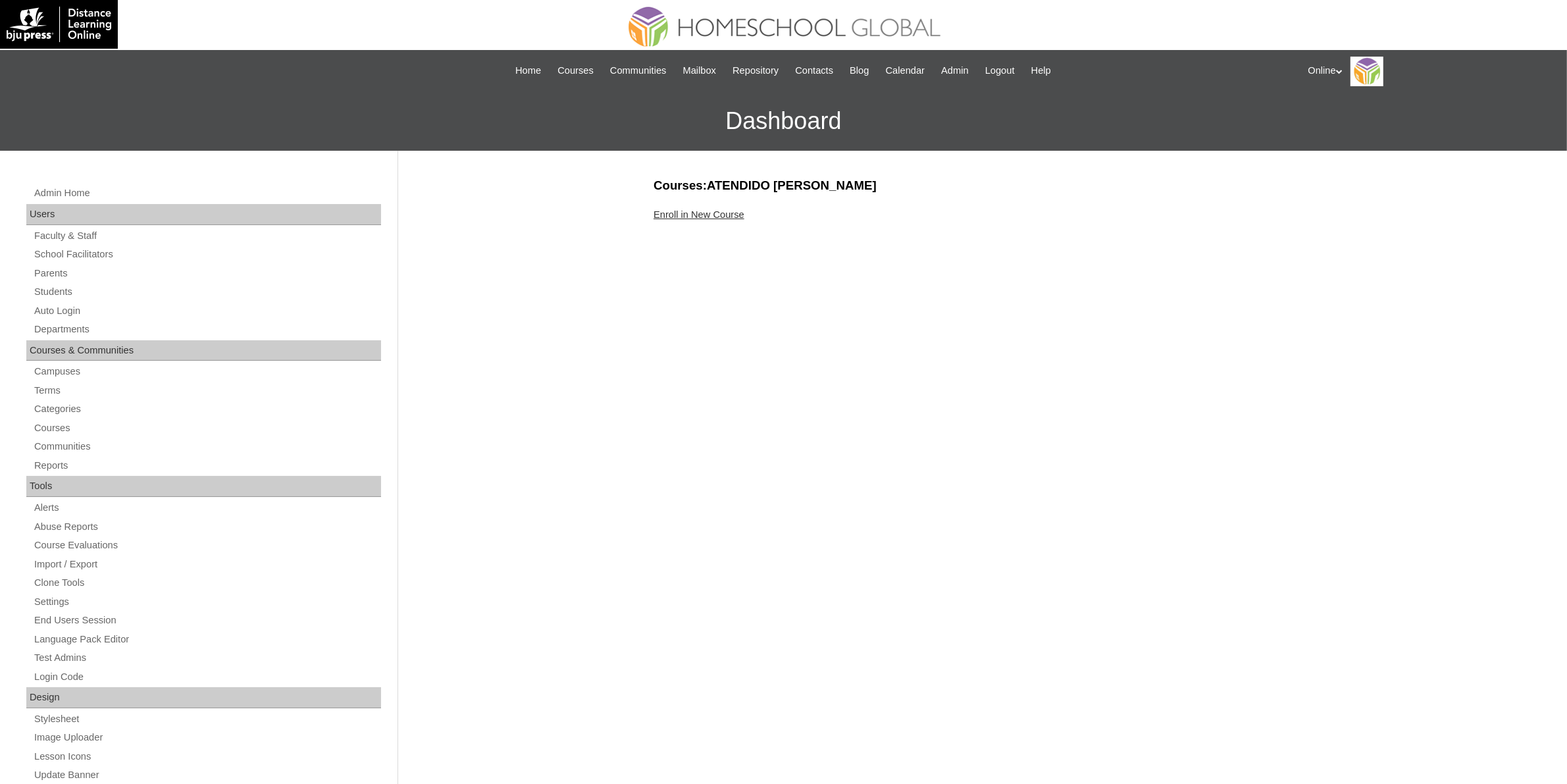
click at [727, 213] on link "Enroll in New Course" at bounding box center [699, 214] width 91 height 10
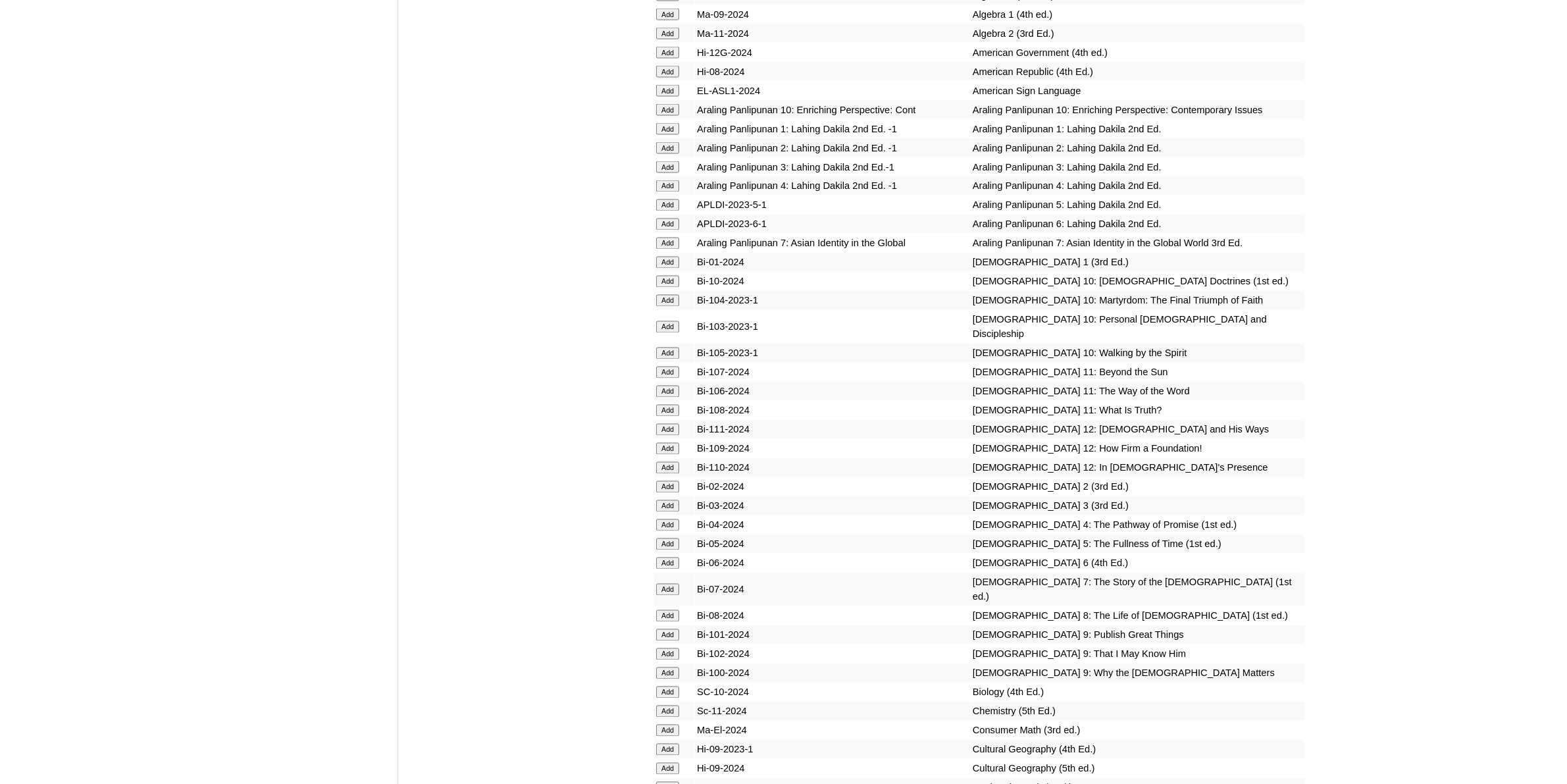
scroll to position [2960, 0]
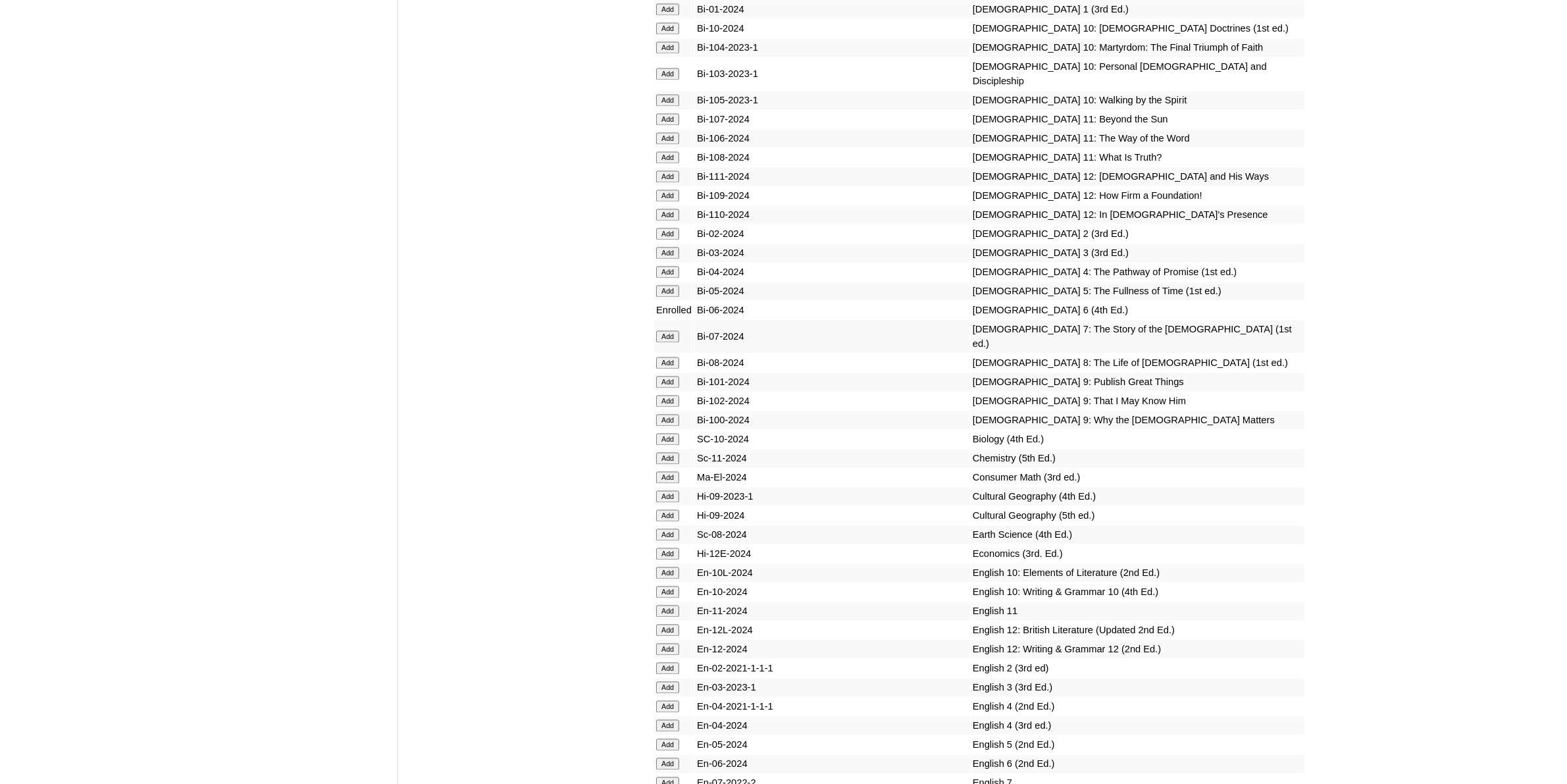
scroll to position [3289, 0]
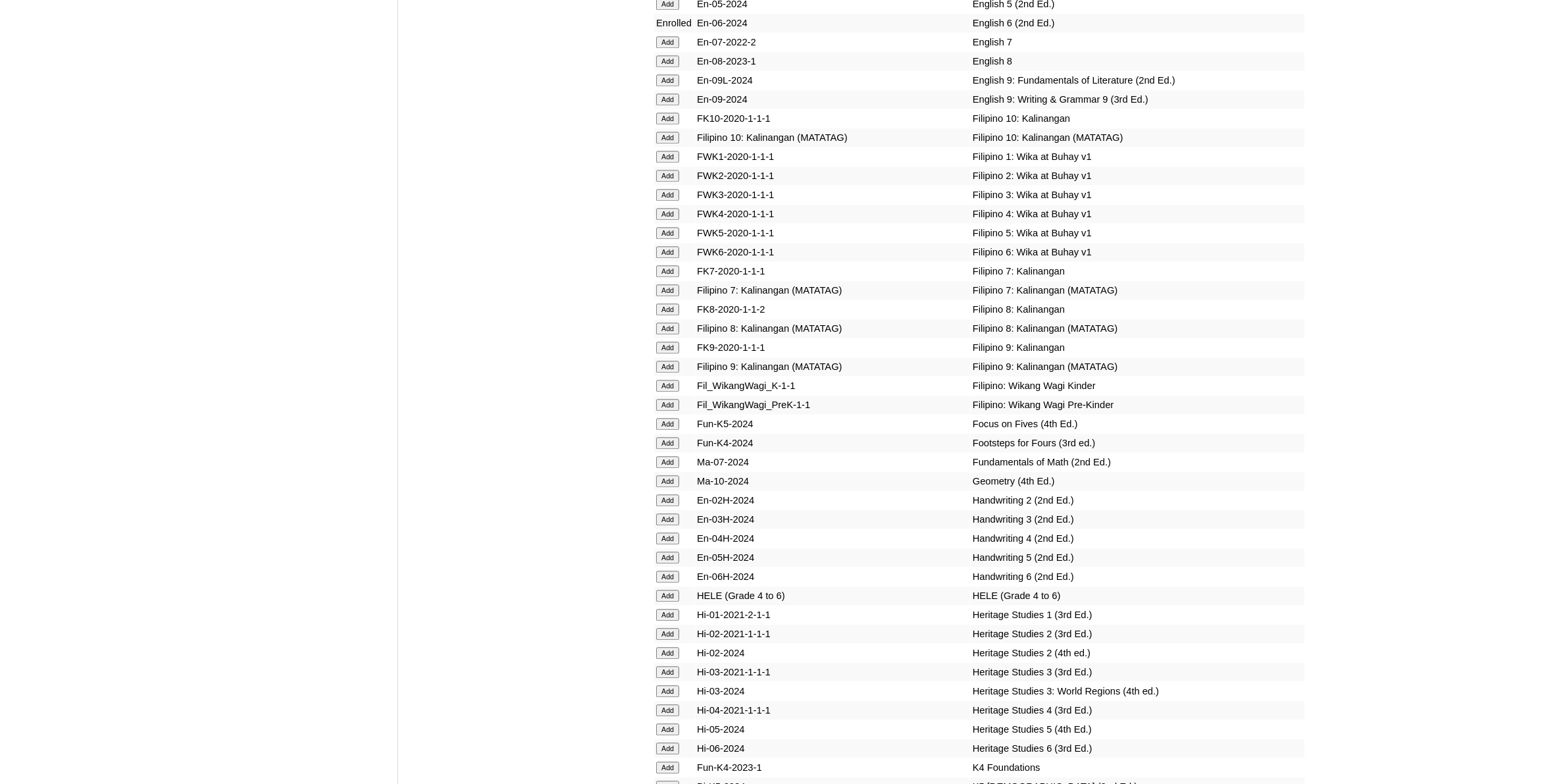
scroll to position [4358, 0]
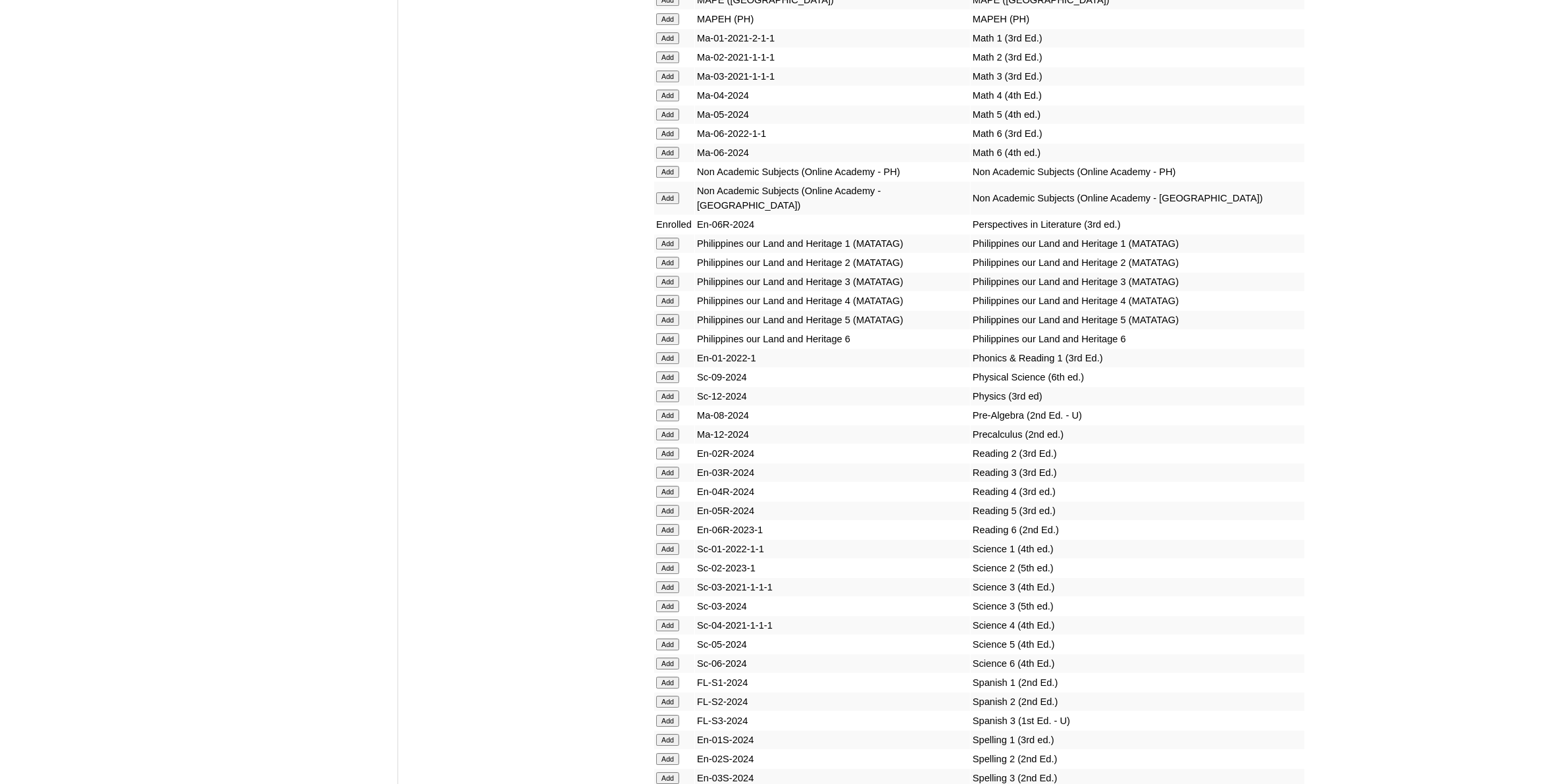
scroll to position [4934, 0]
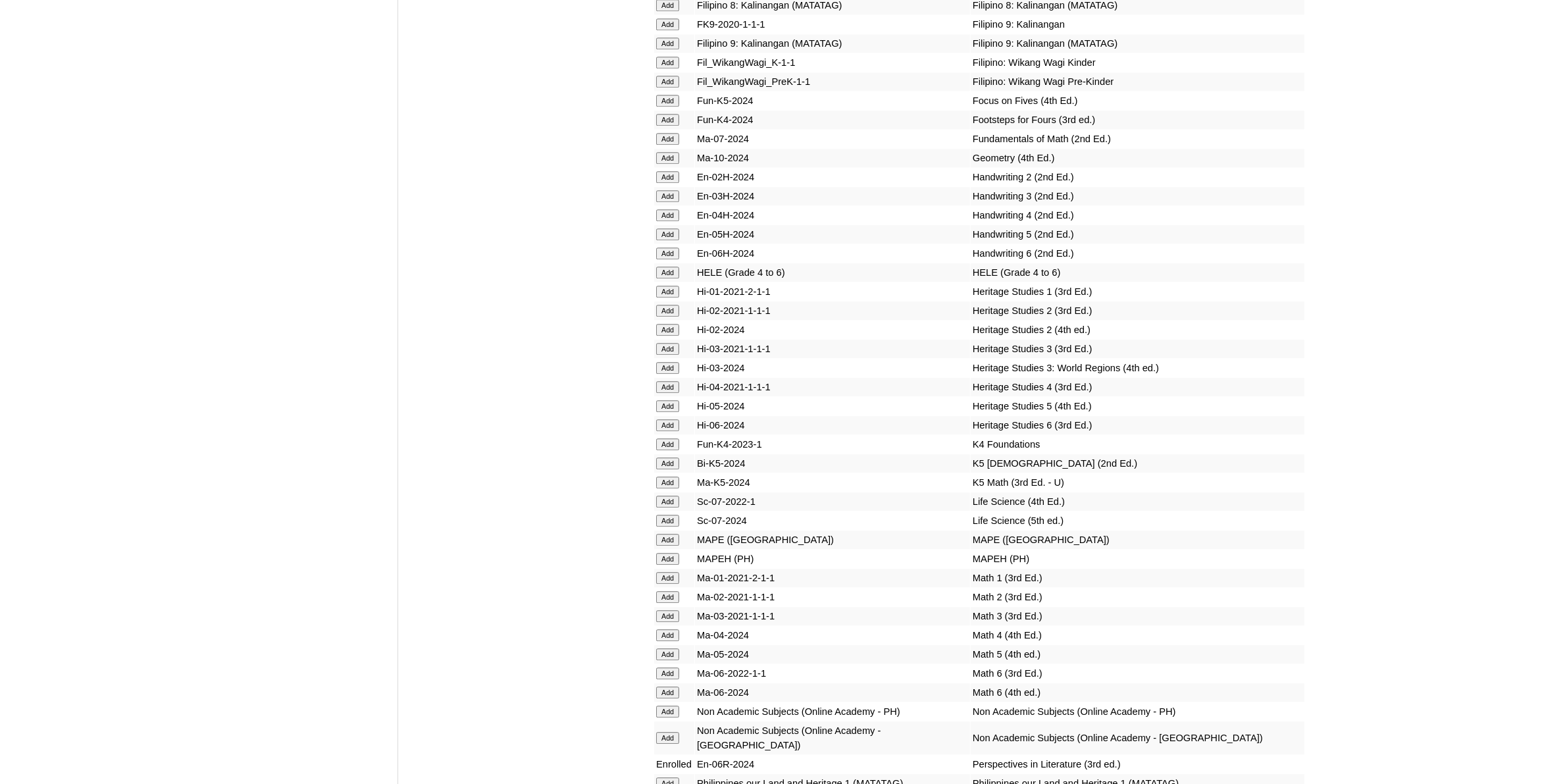
scroll to position [4276, 0]
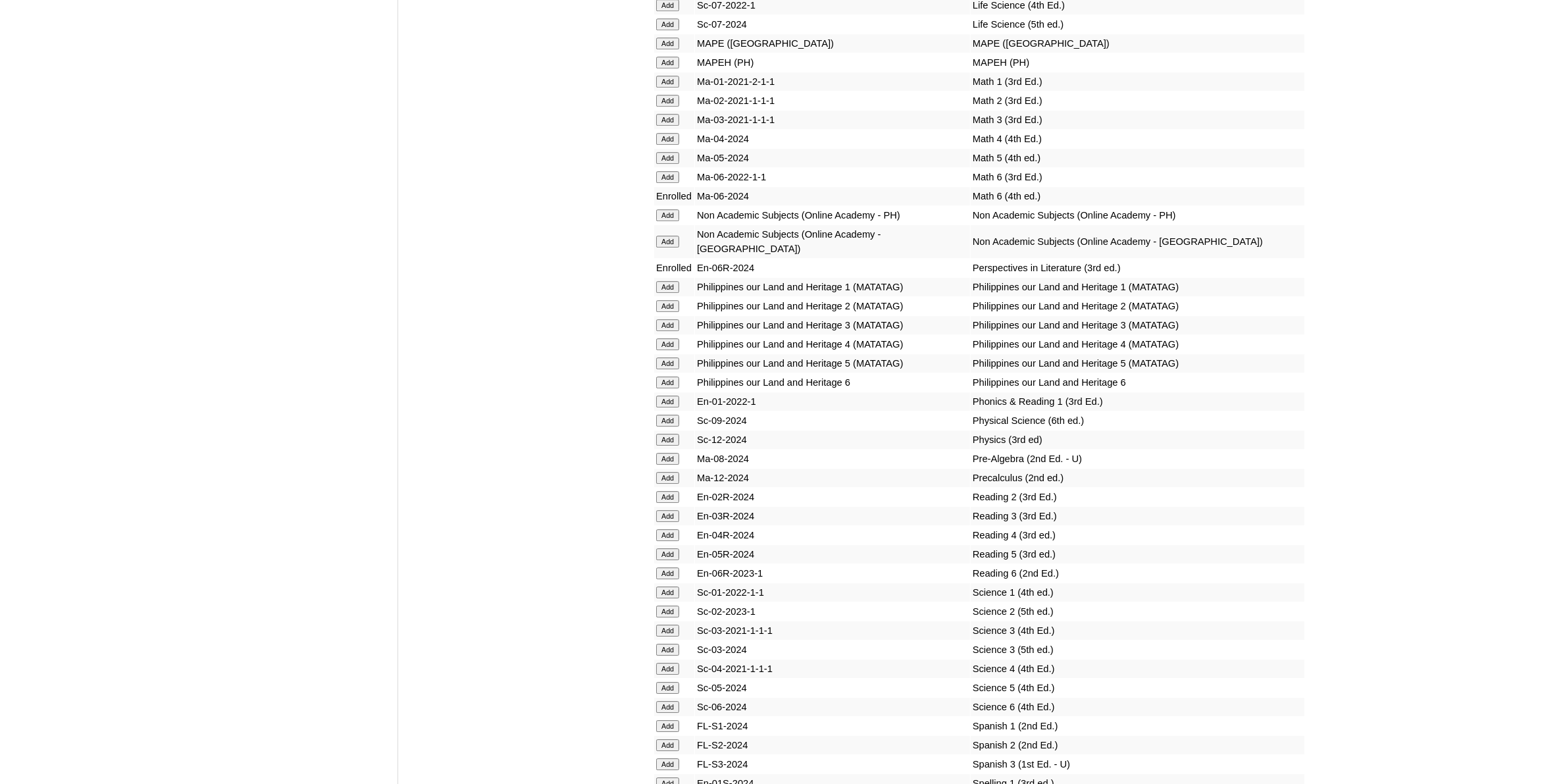
scroll to position [4852, 0]
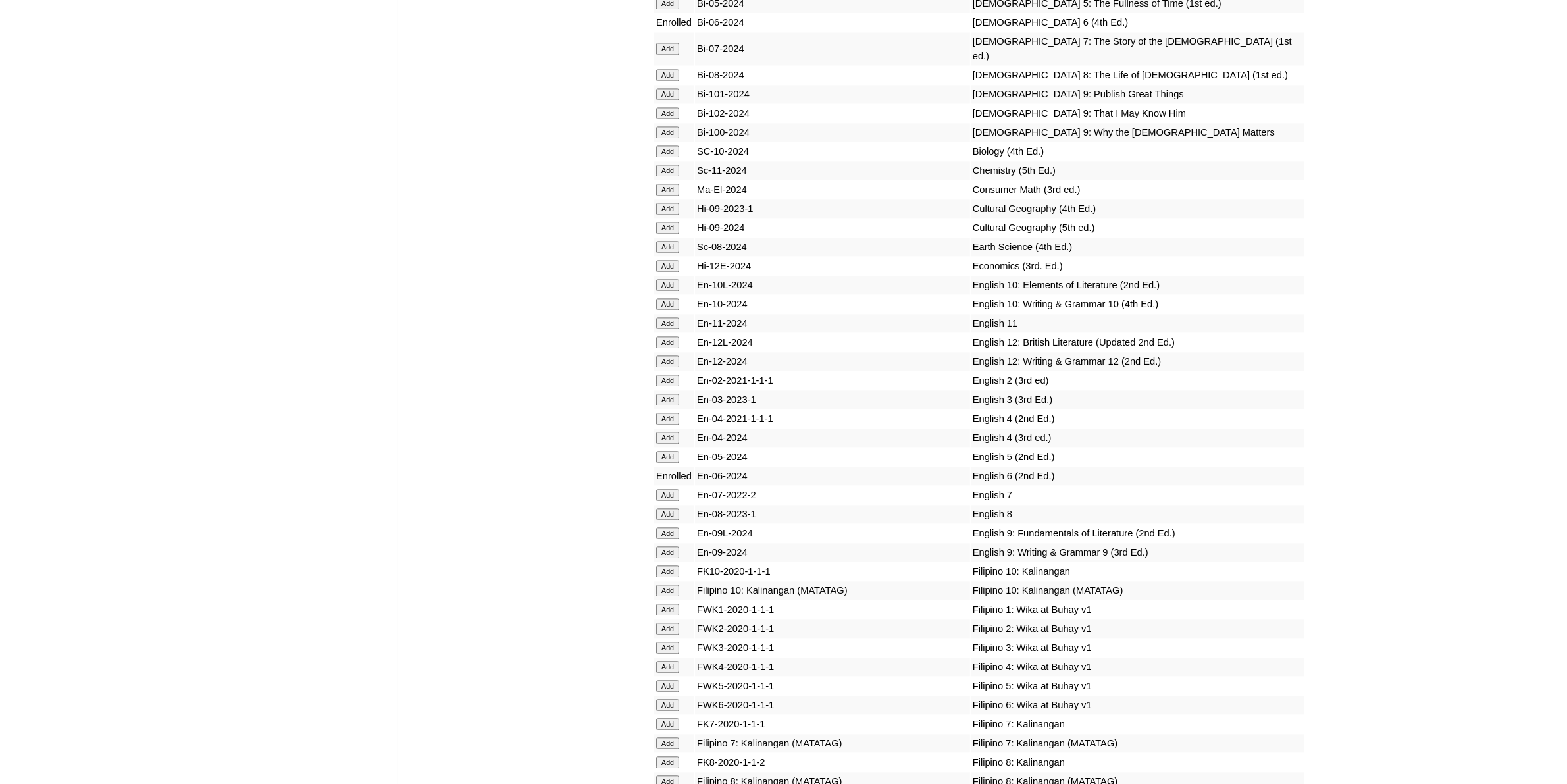
scroll to position [3700, 0]
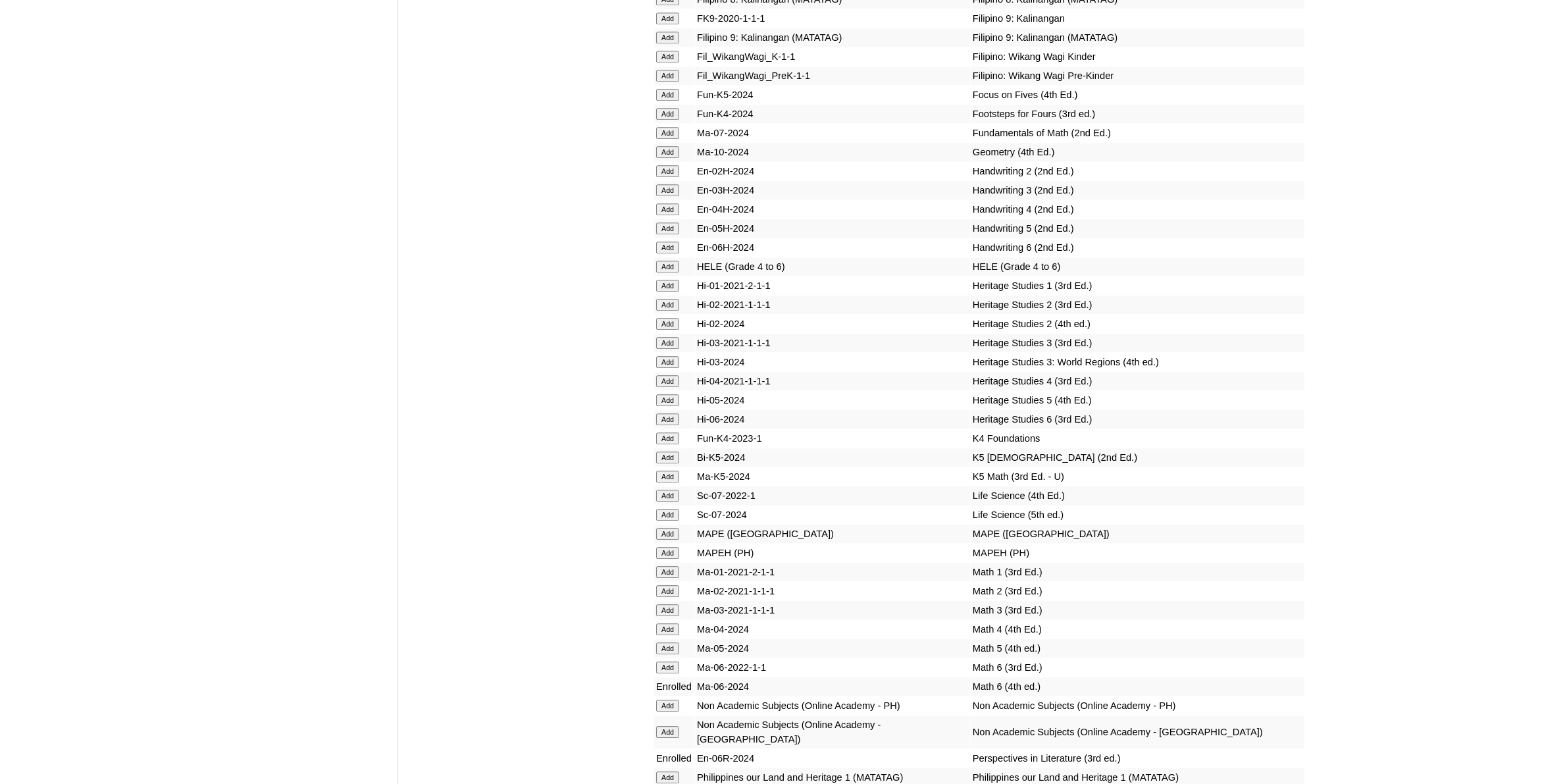
scroll to position [4523, 0]
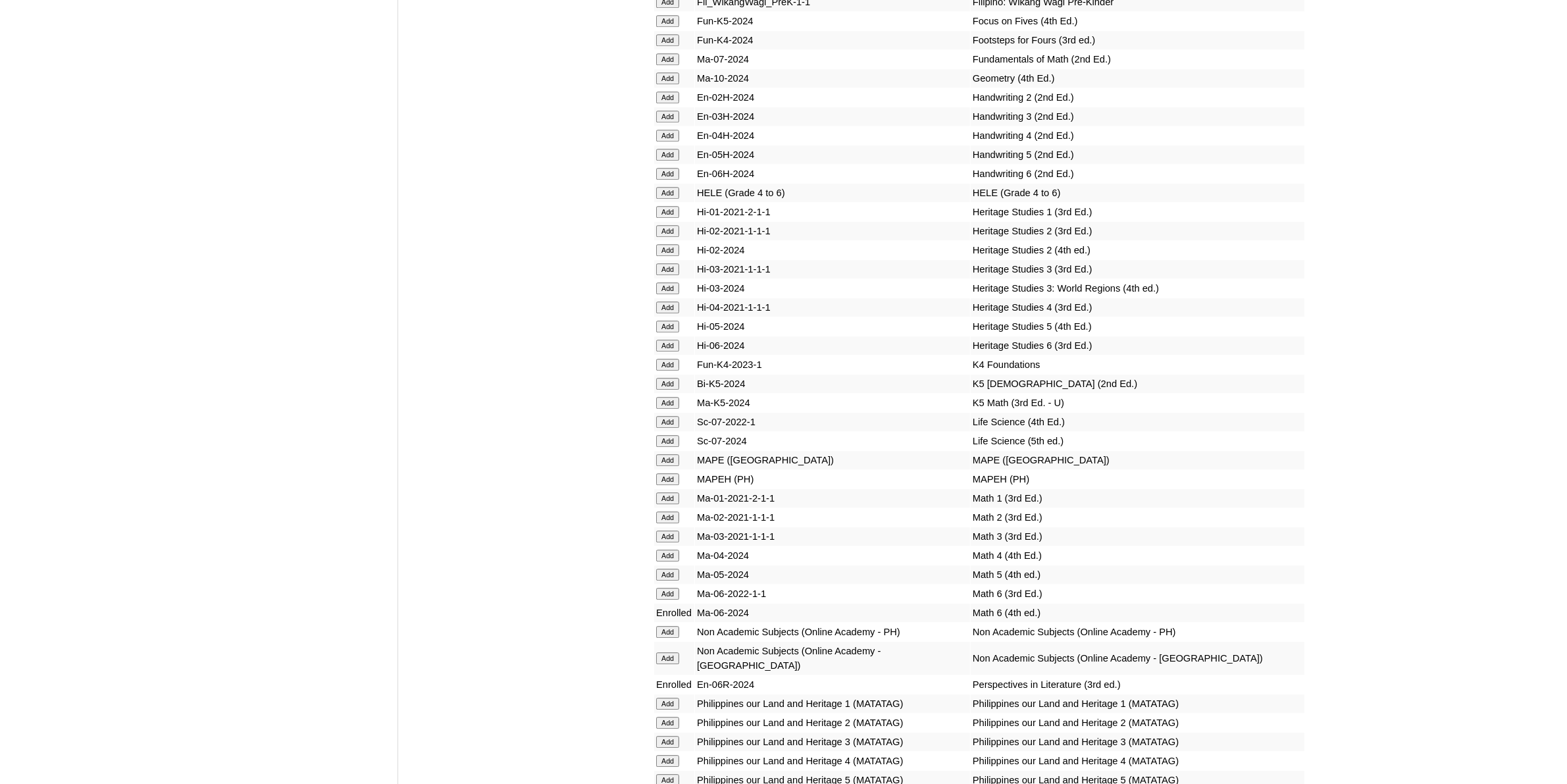
scroll to position [4358, 0]
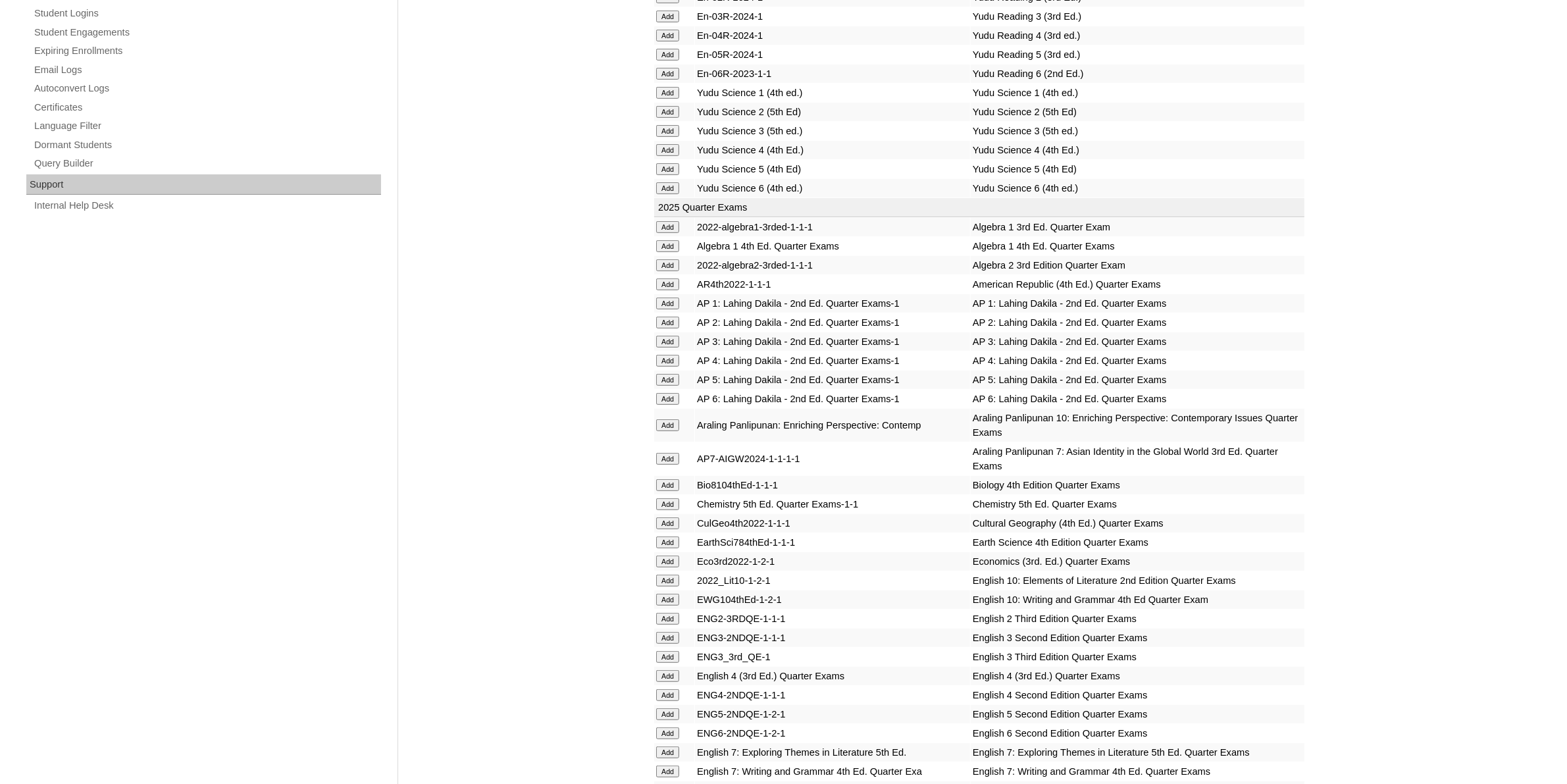
scroll to position [905, 0]
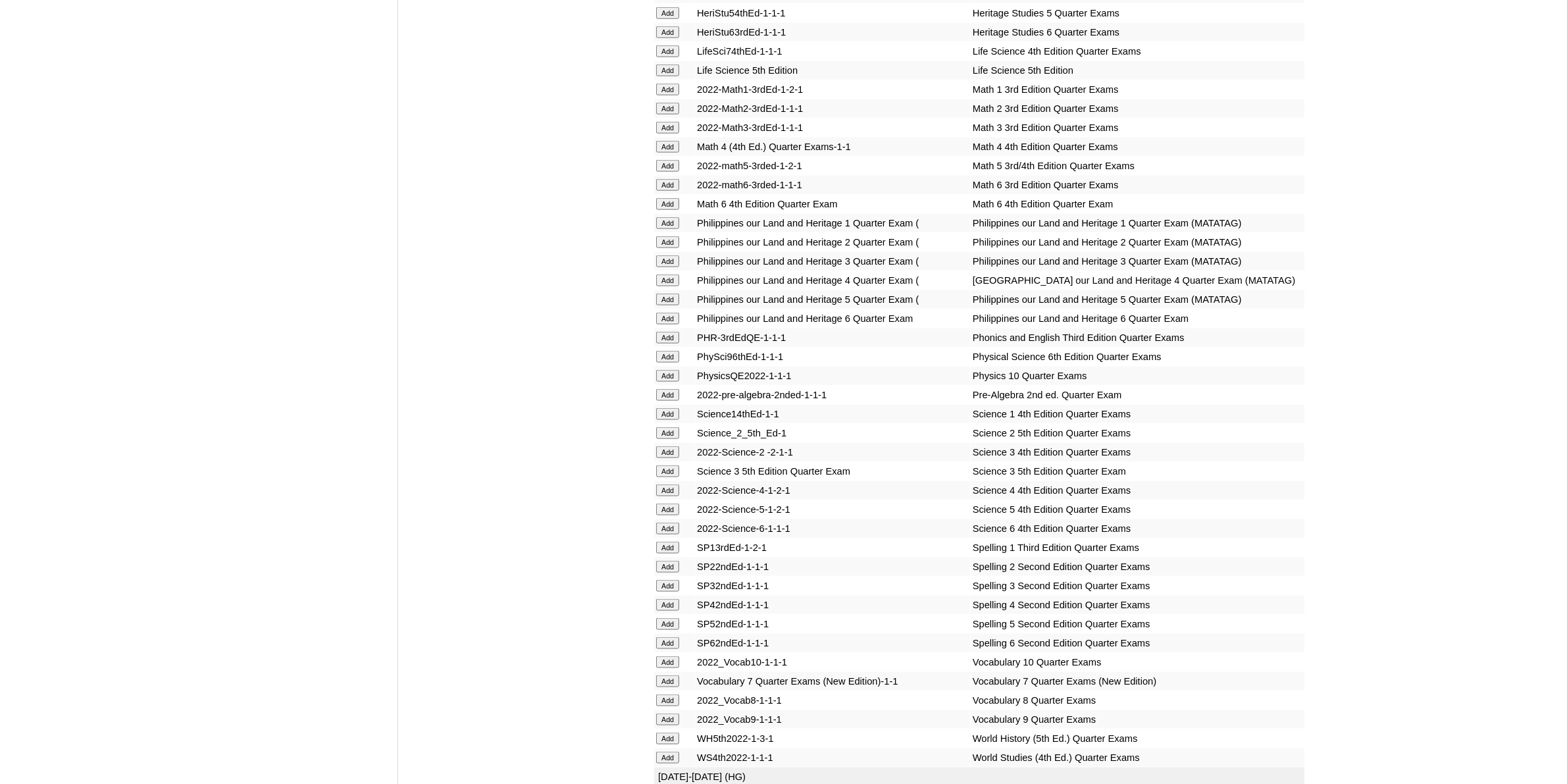
scroll to position [2303, 0]
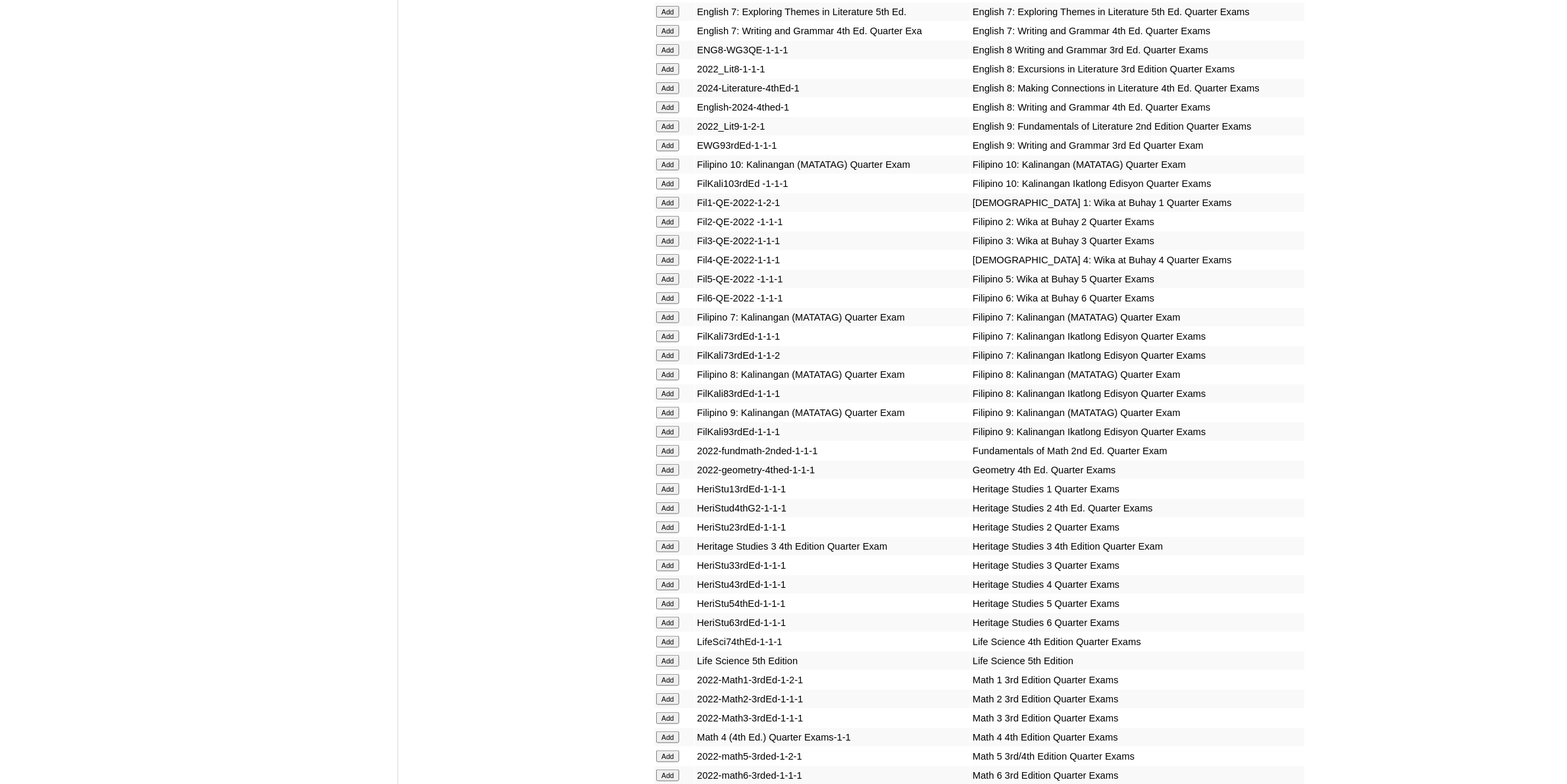
scroll to position [1645, 0]
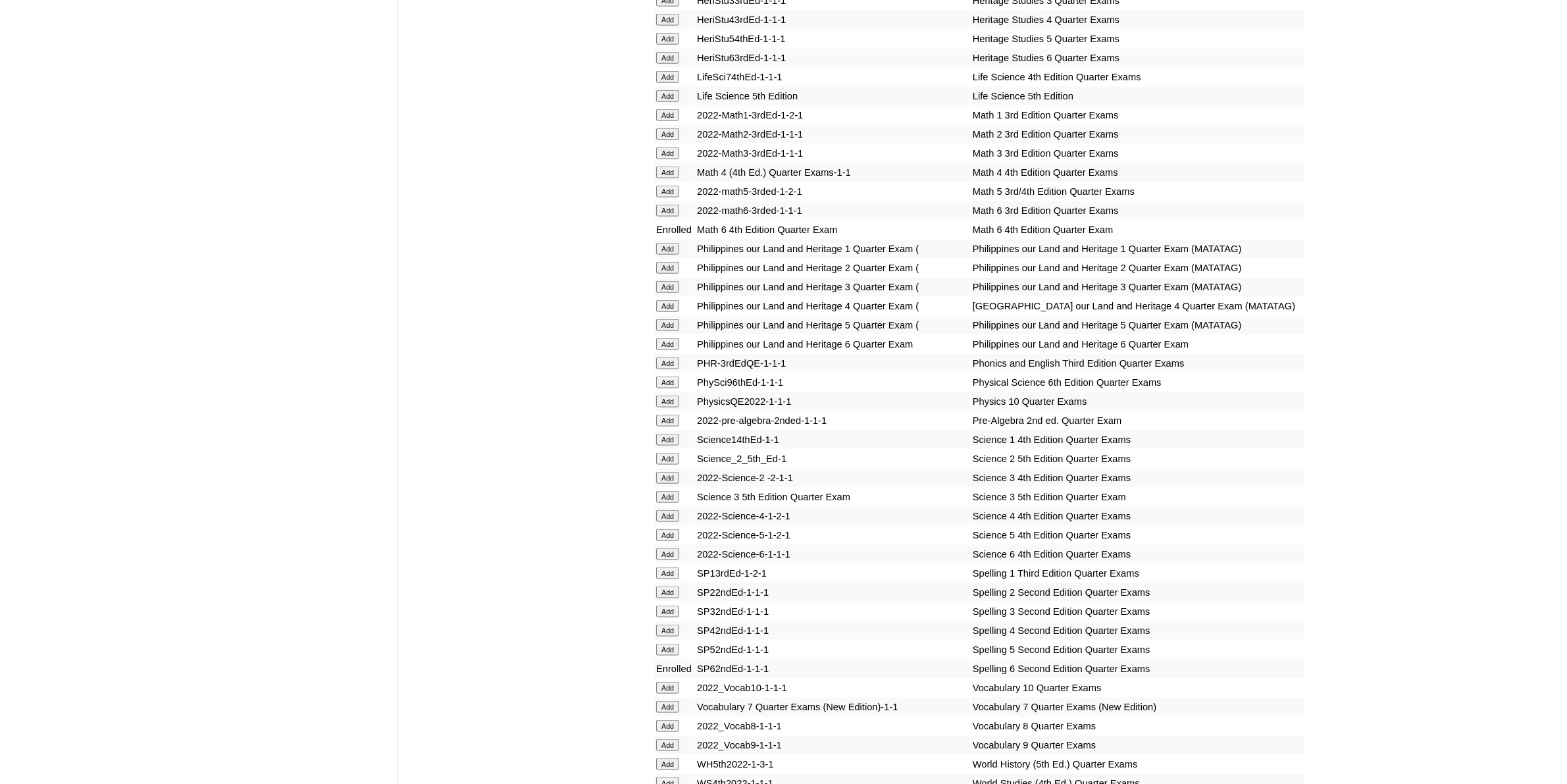
scroll to position [2138, 0]
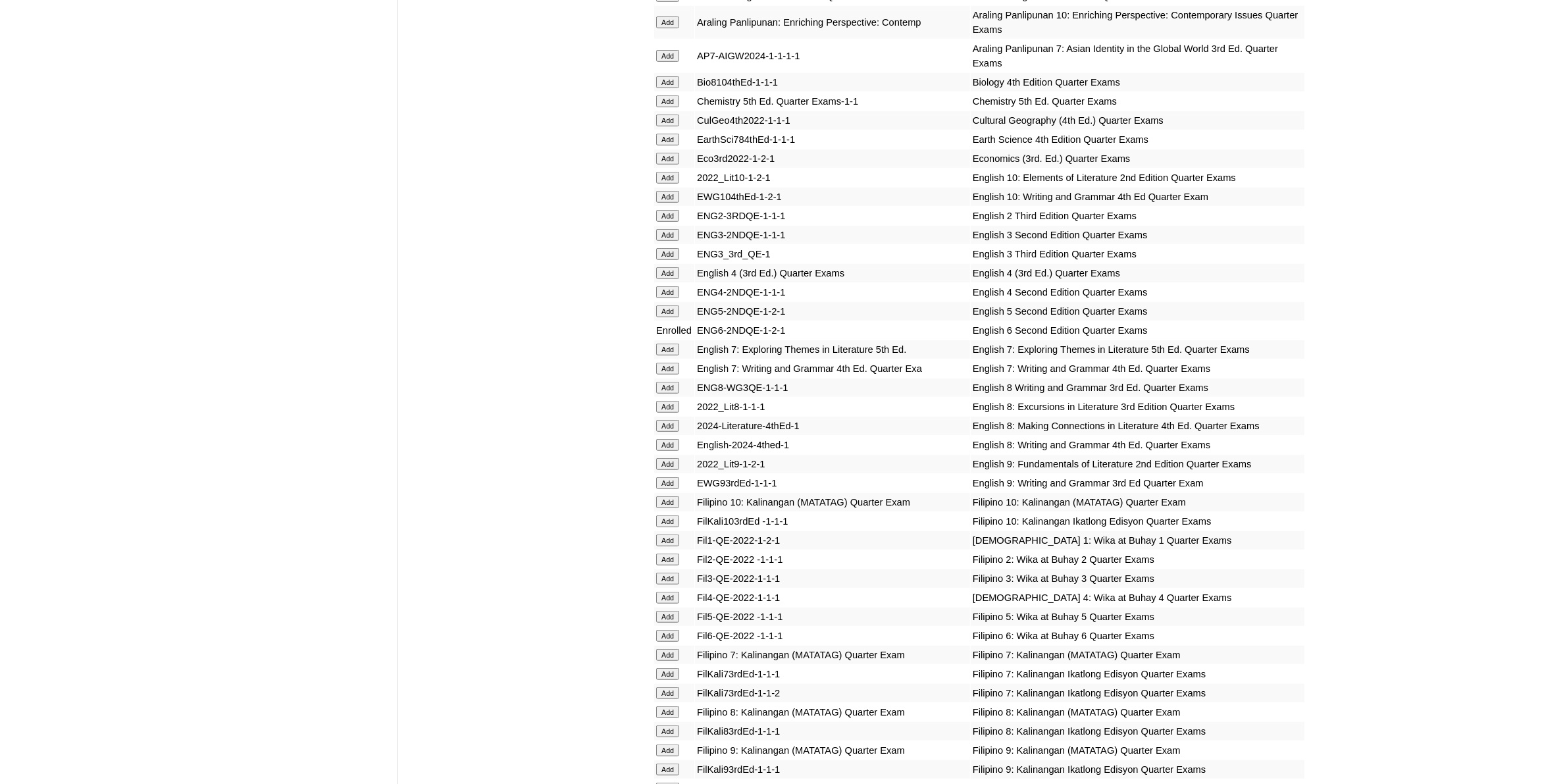
scroll to position [1233, 0]
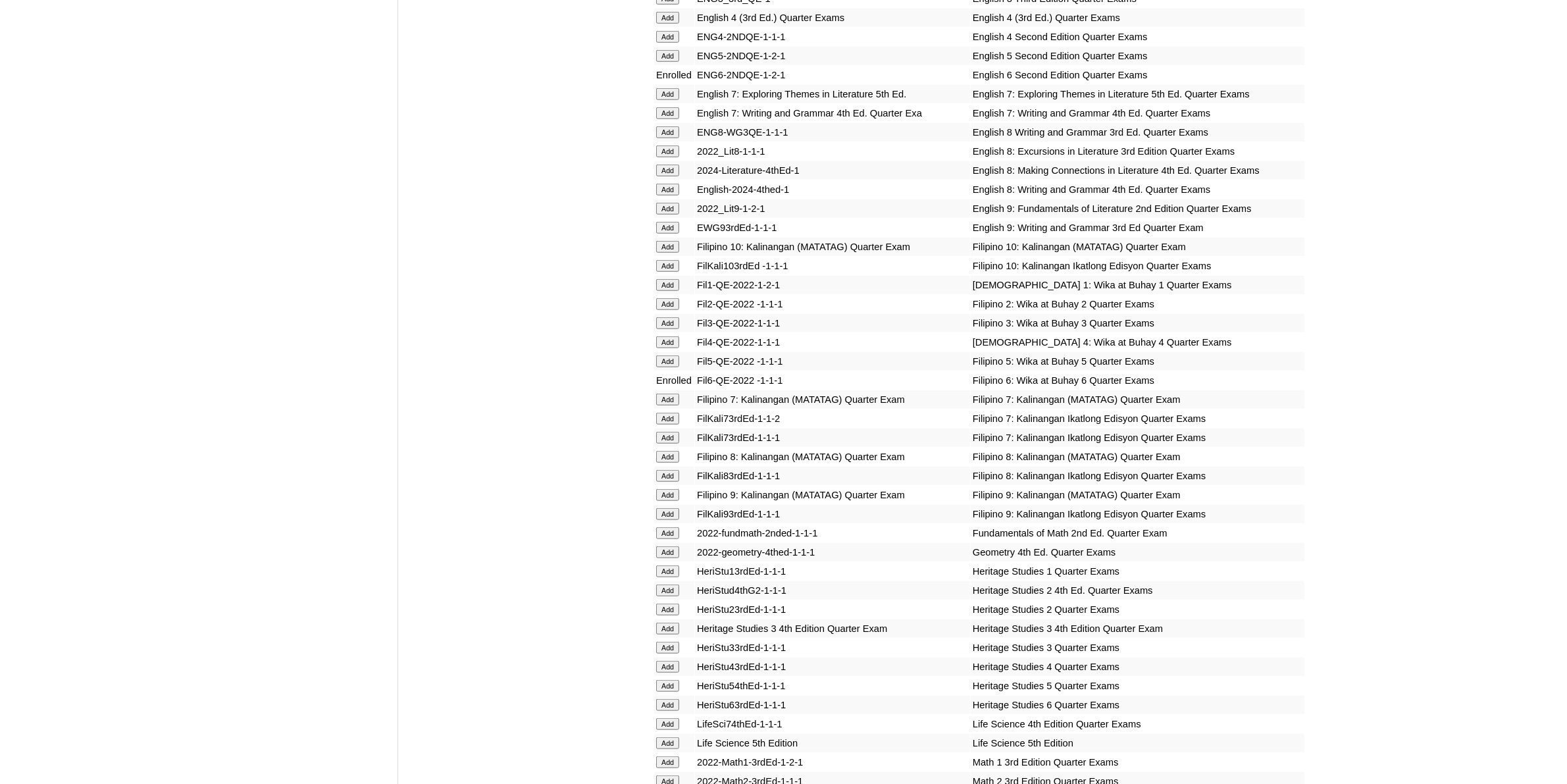
scroll to position [1809, 0]
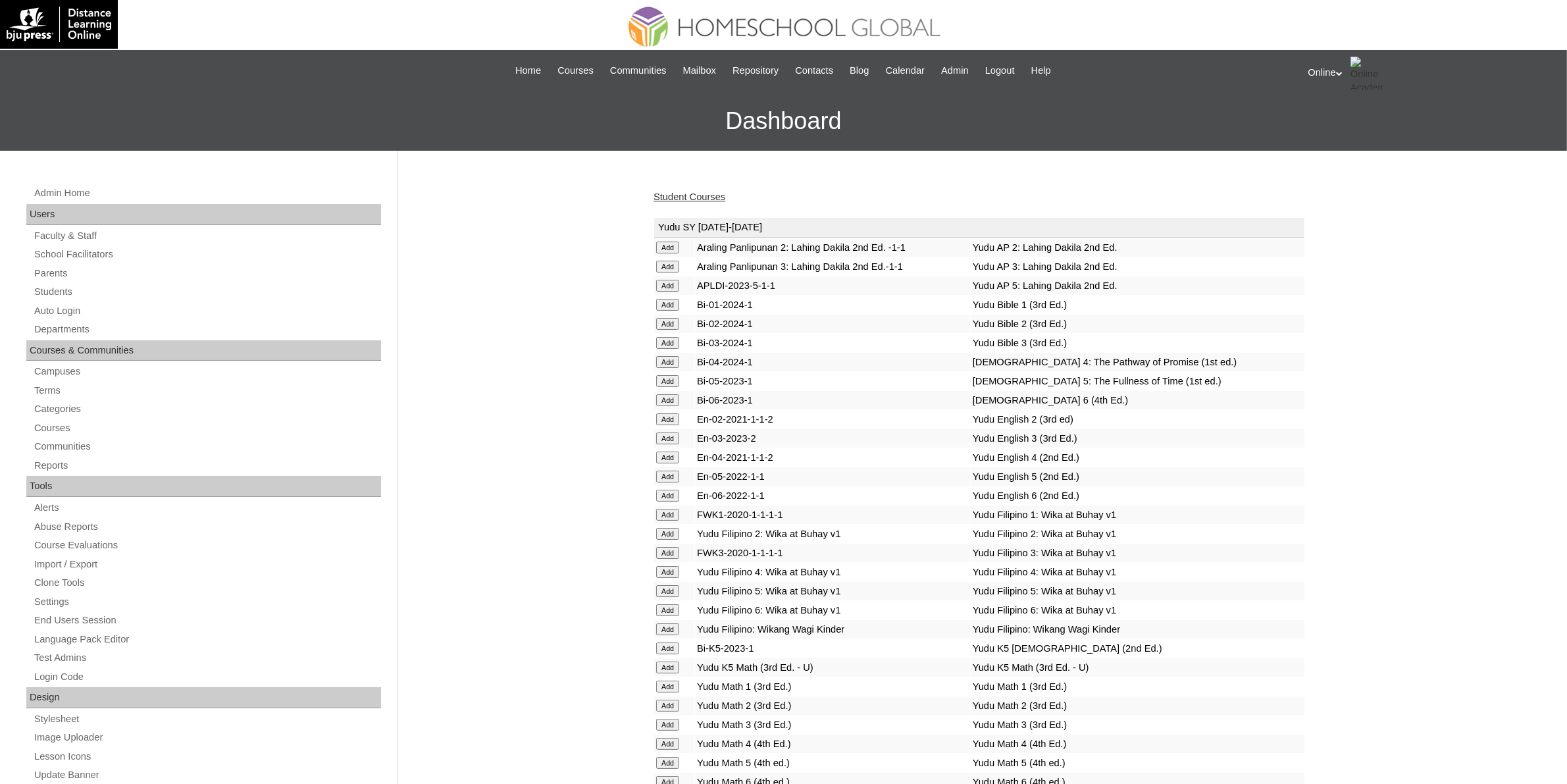
click at [706, 195] on link "Student Courses" at bounding box center [688, 196] width 71 height 10
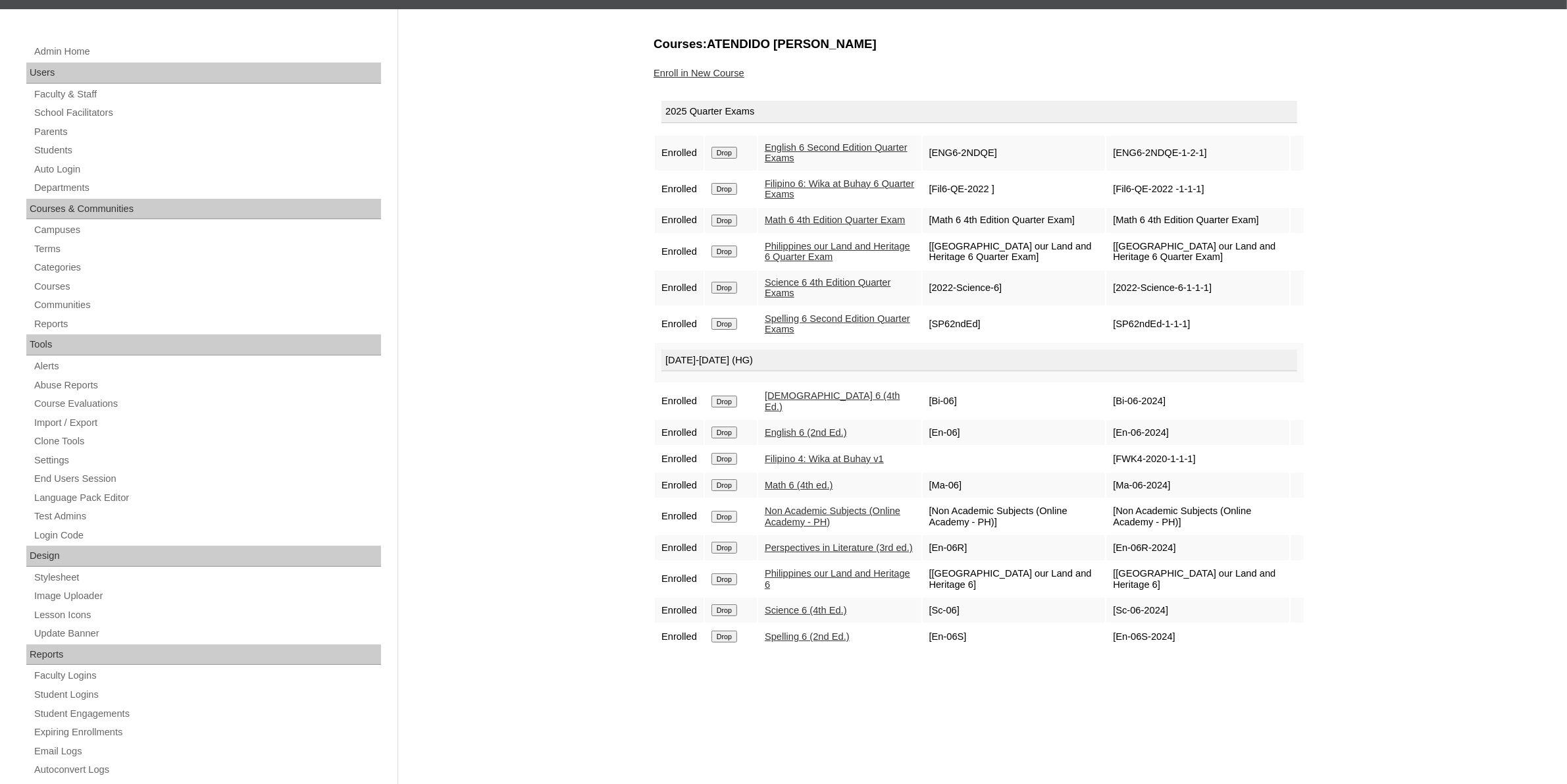
scroll to position [164, 0]
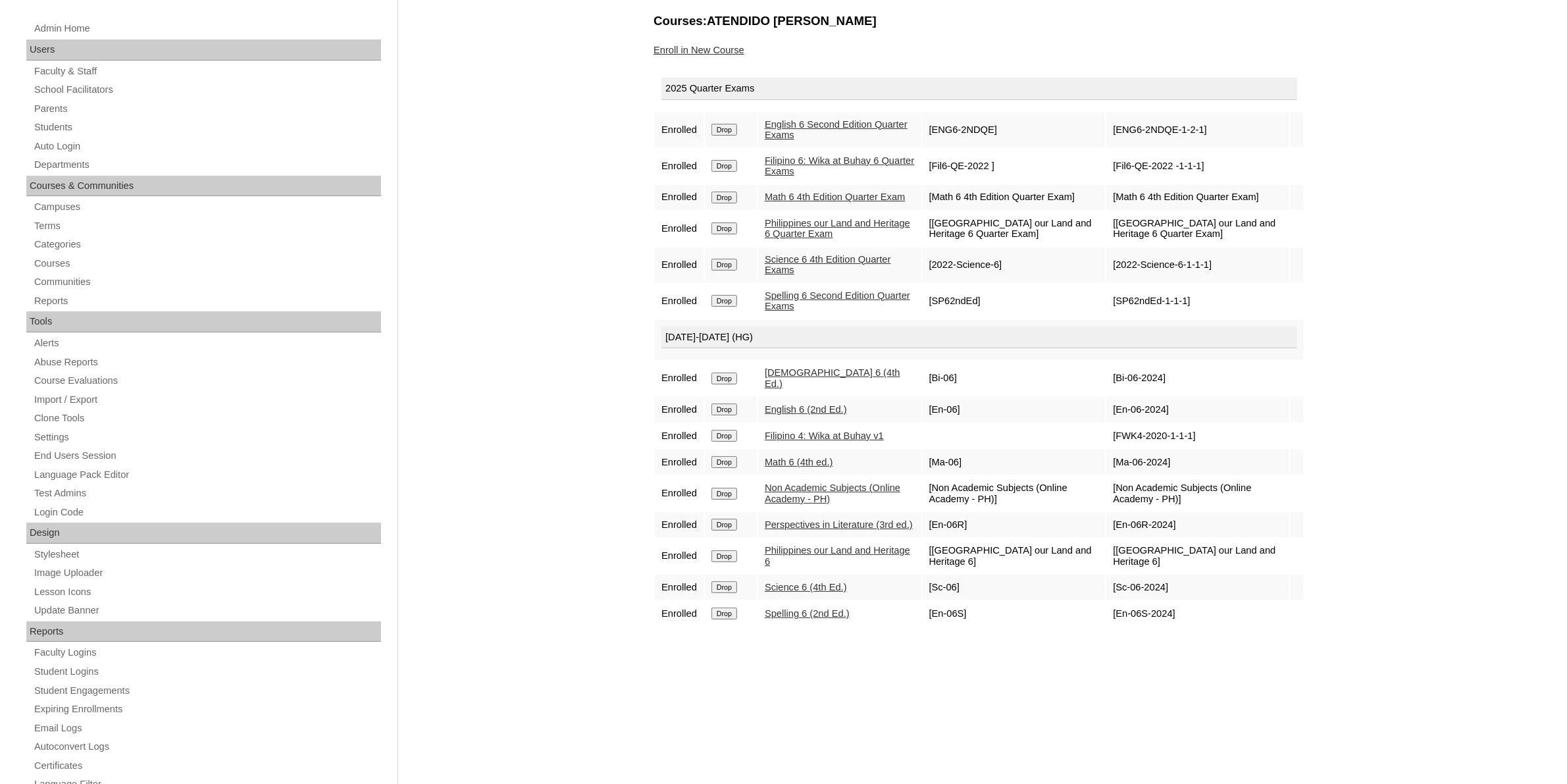
click at [734, 136] on input "Drop" at bounding box center [724, 129] width 26 height 11
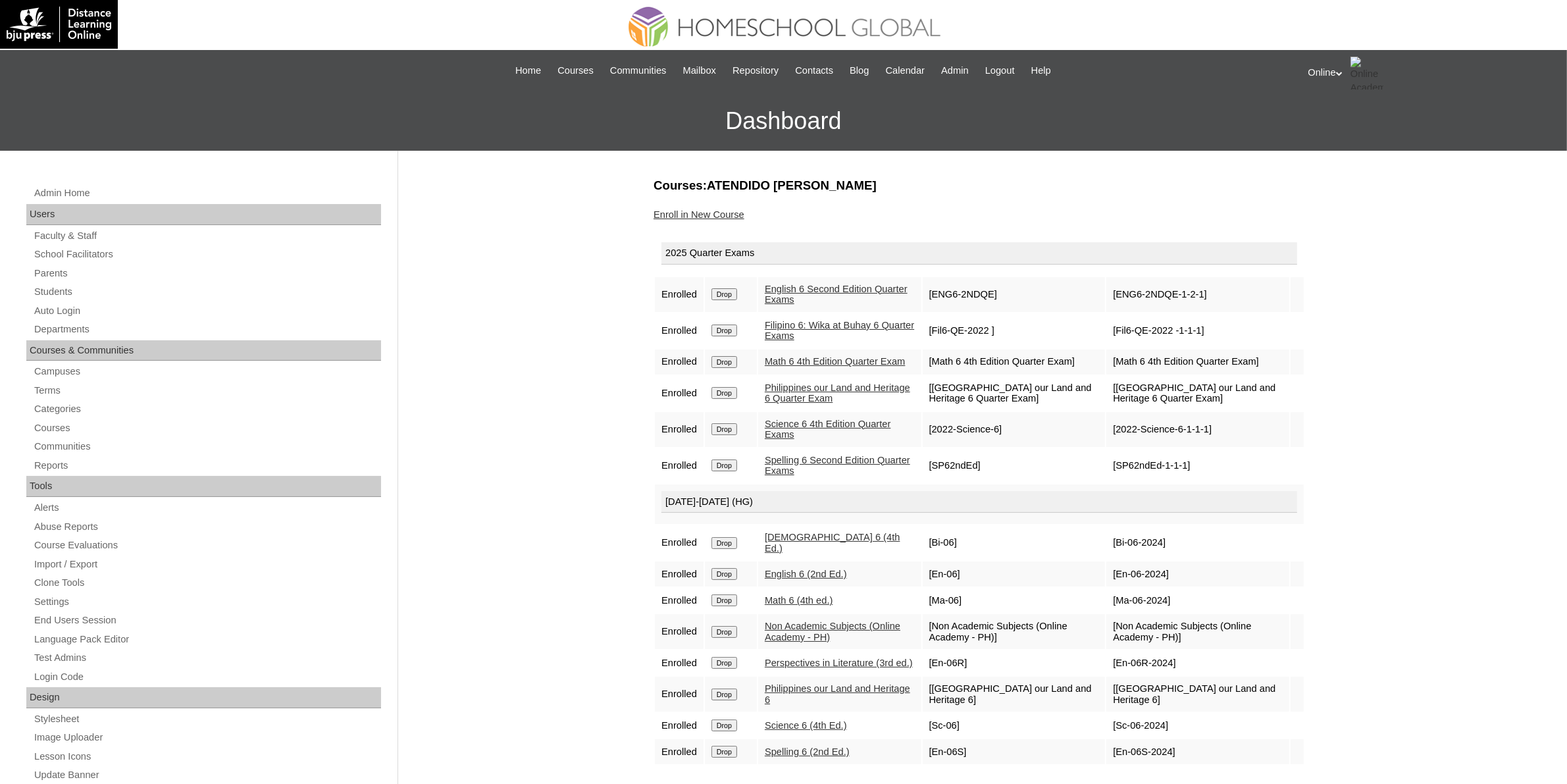
click at [701, 216] on link "Enroll in New Course" at bounding box center [699, 214] width 91 height 10
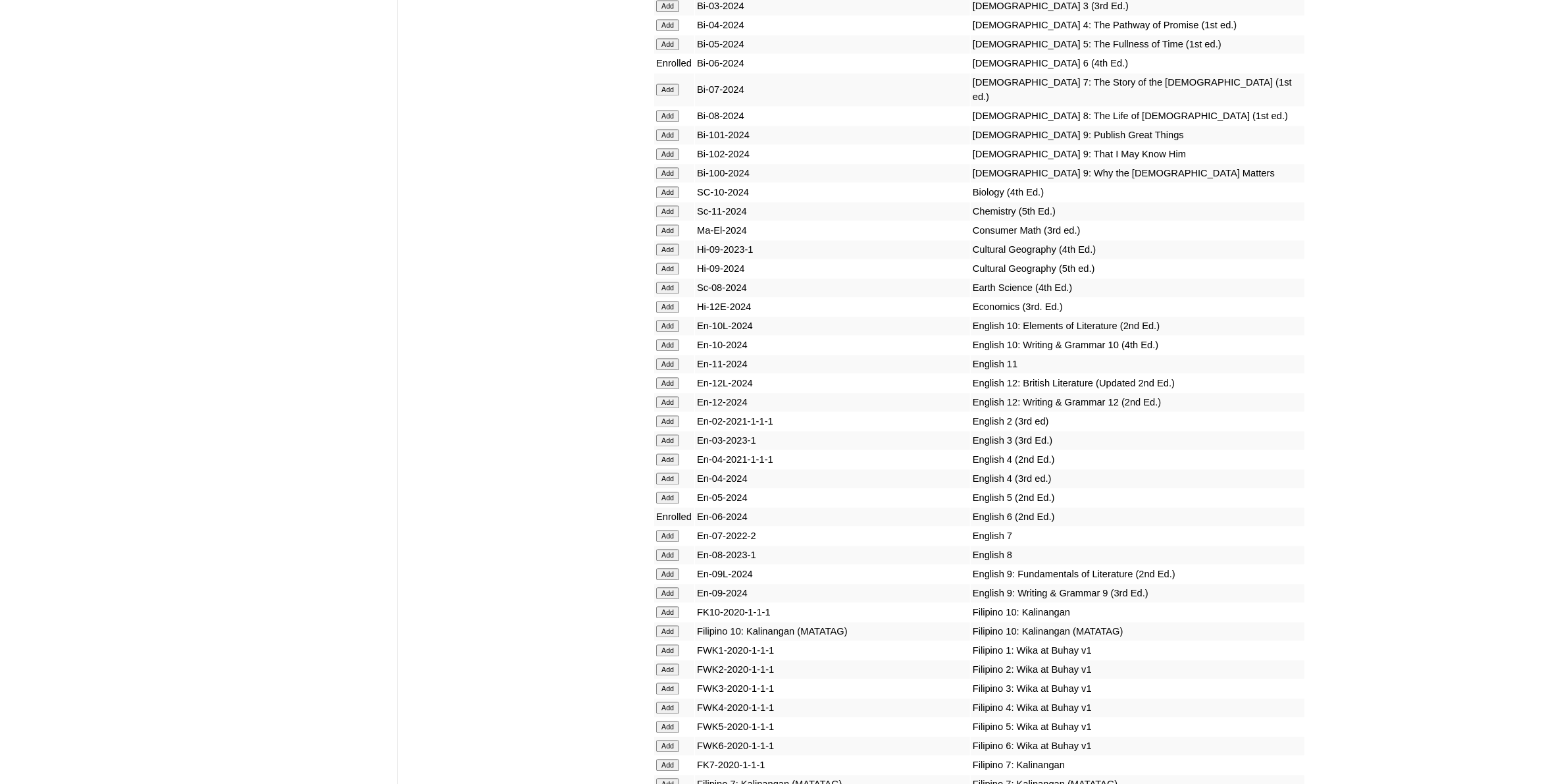
scroll to position [3700, 0]
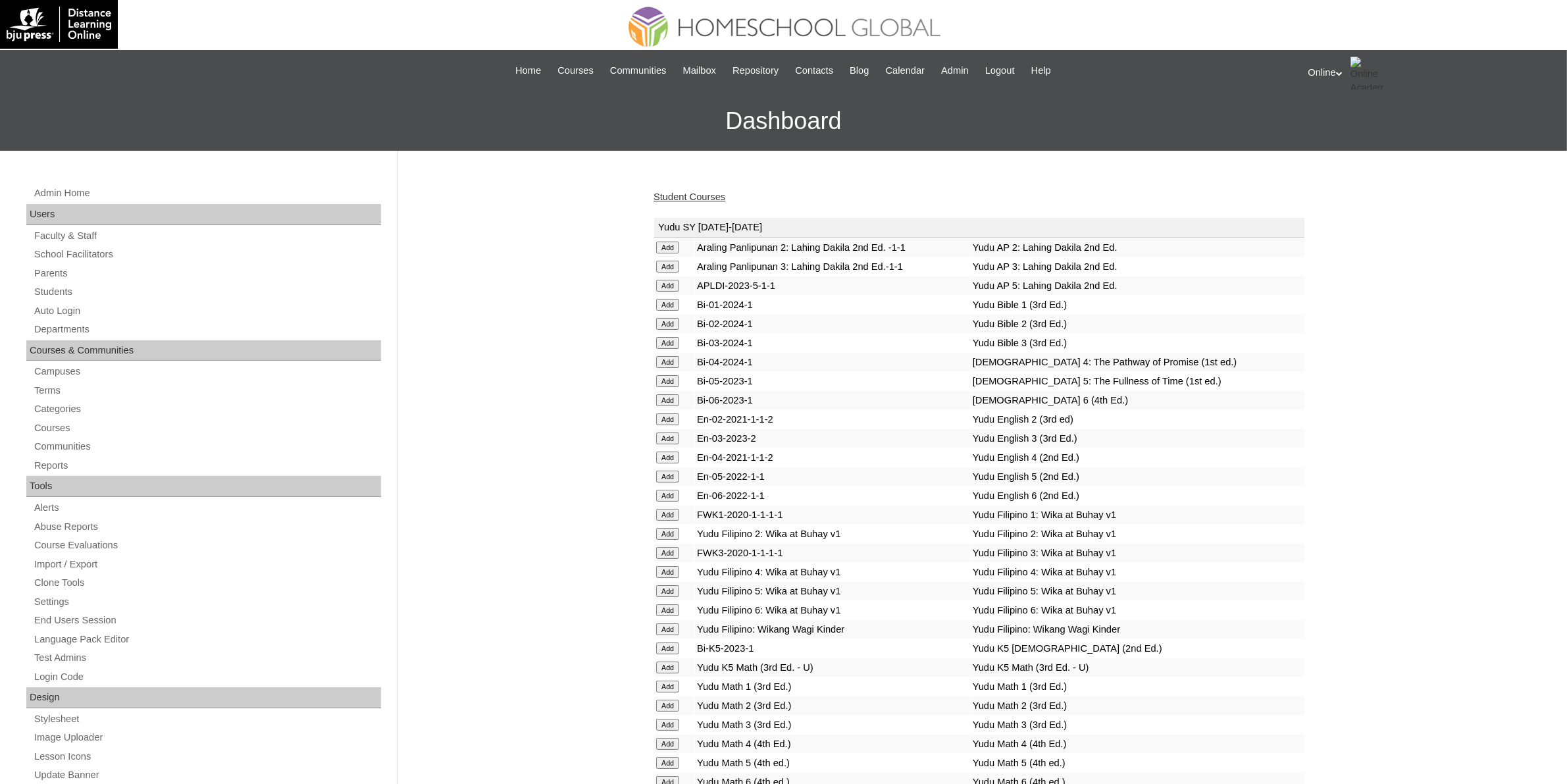
click at [715, 191] on link "Student Courses" at bounding box center [688, 196] width 71 height 10
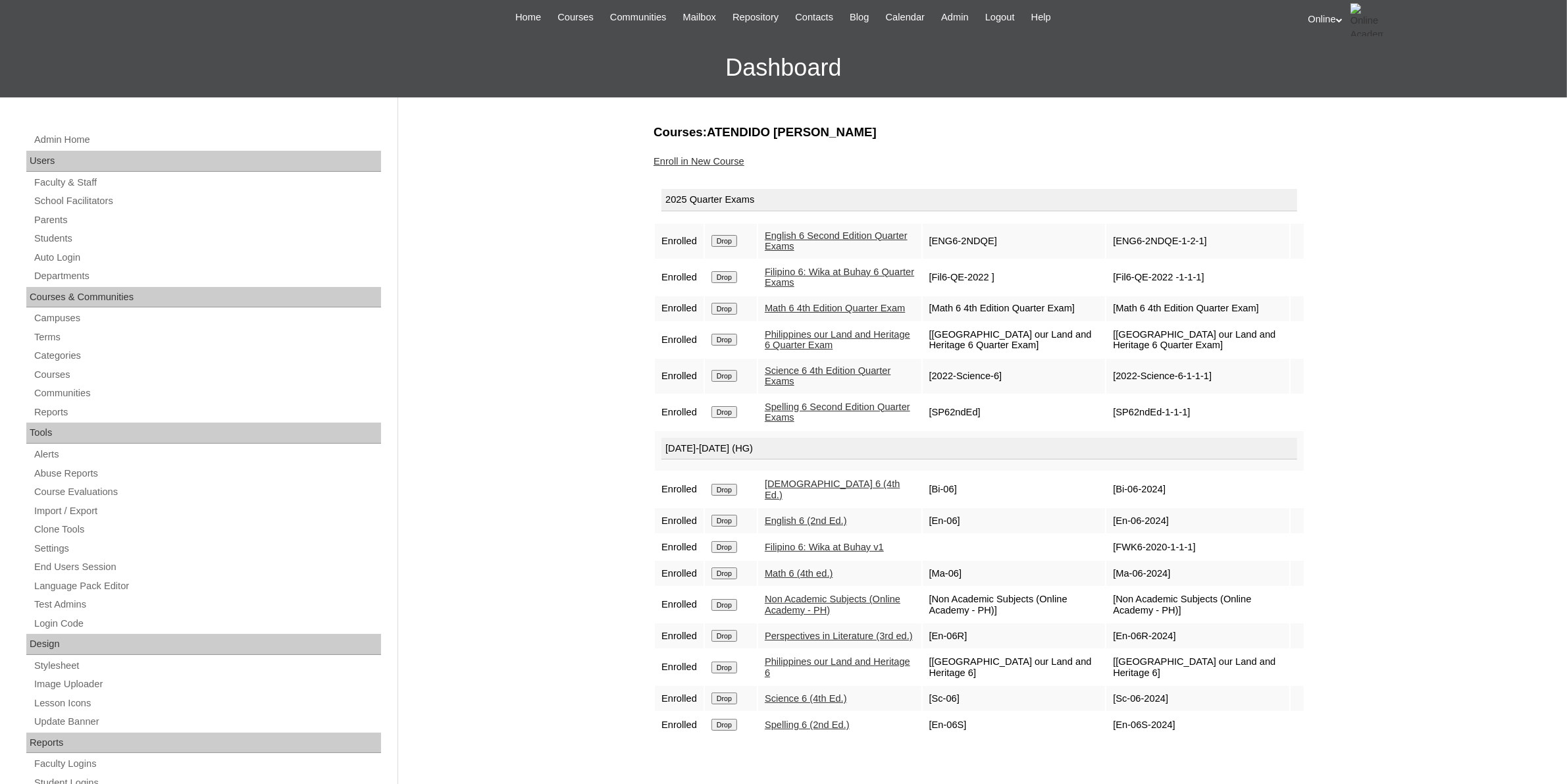
scroll to position [83, 0]
